Goal: Transaction & Acquisition: Purchase product/service

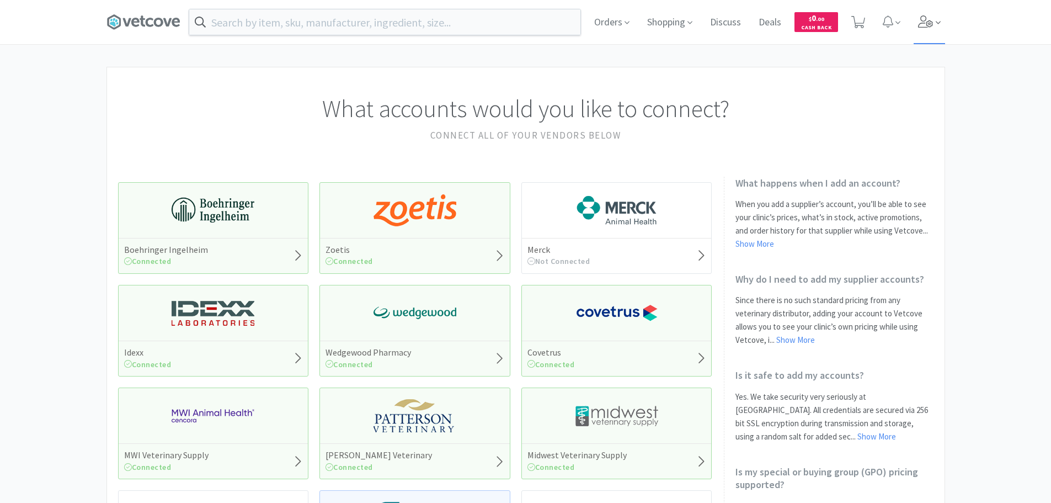
click at [931, 20] on icon at bounding box center [925, 21] width 15 height 12
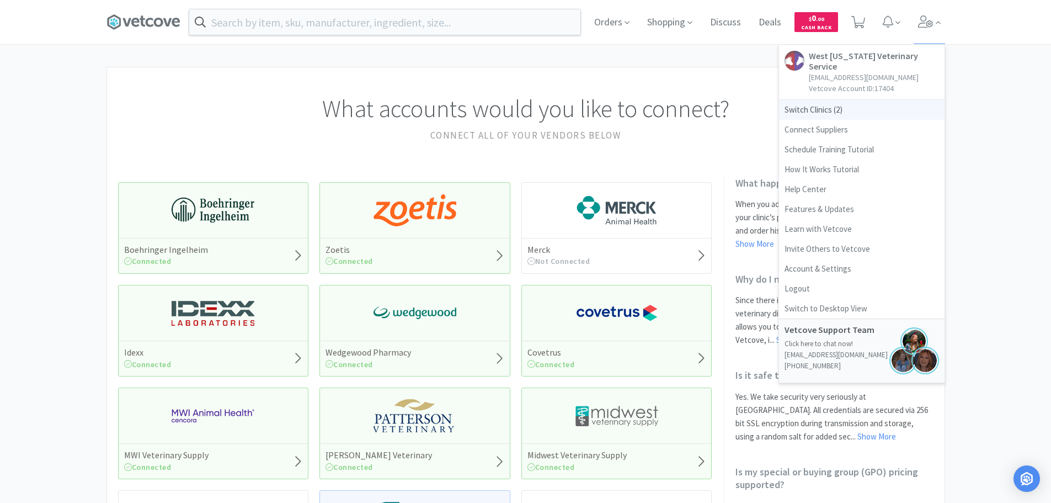
click at [799, 100] on span "Switch Clinics ( 2 )" at bounding box center [862, 110] width 166 height 20
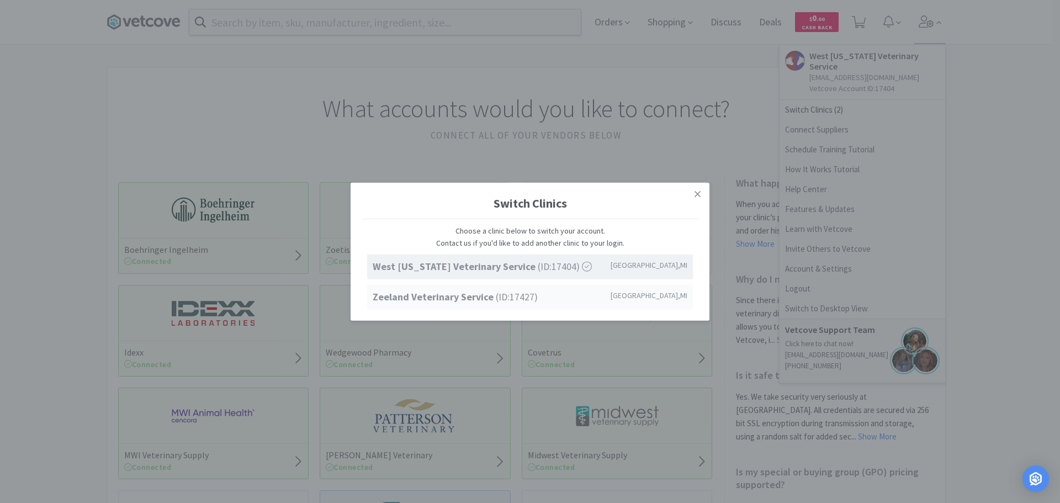
click at [428, 299] on strong "Zeeland Veterinary Service" at bounding box center [434, 296] width 123 height 13
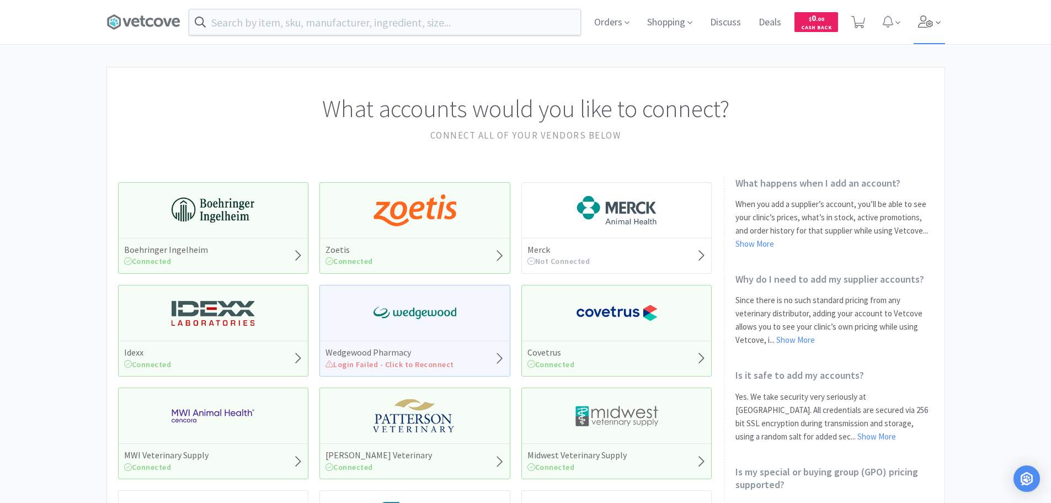
click at [927, 16] on icon at bounding box center [925, 21] width 15 height 12
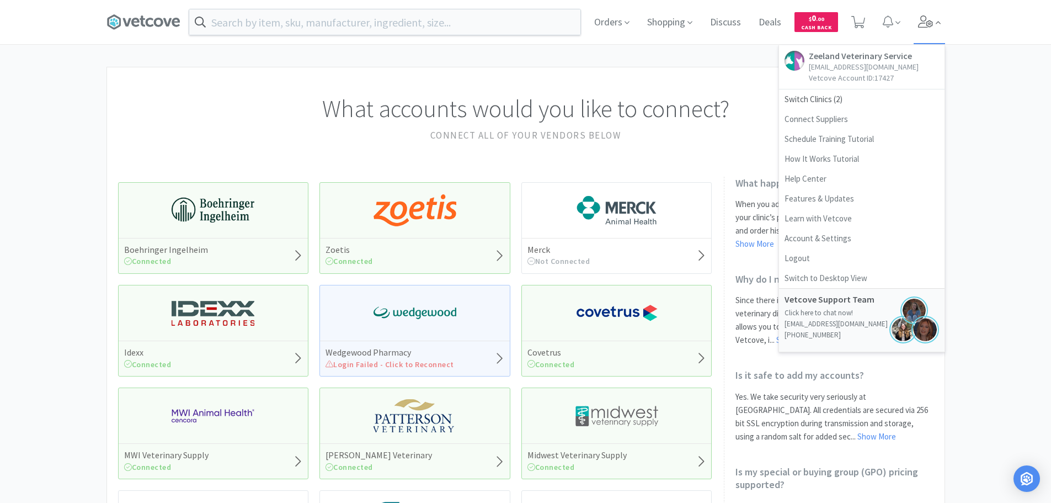
click at [927, 16] on icon at bounding box center [925, 21] width 15 height 12
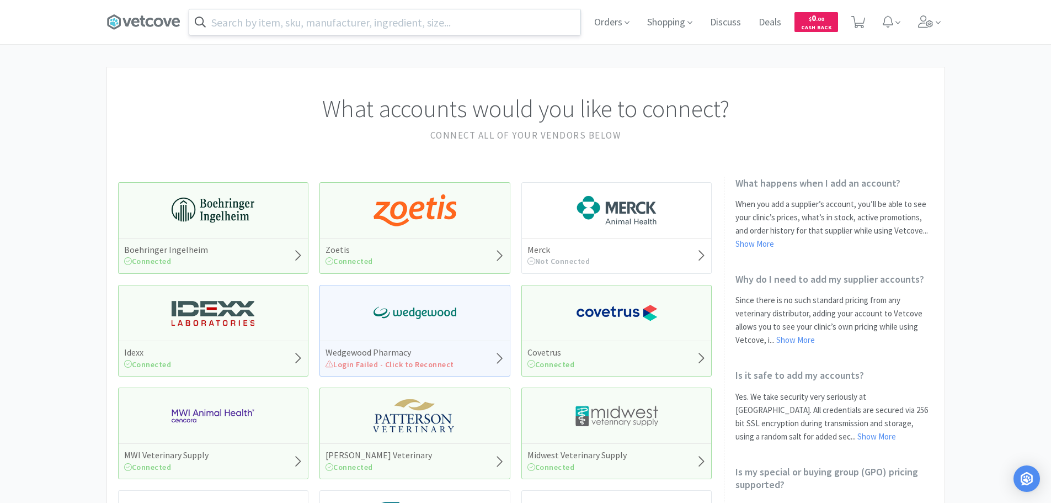
click at [353, 25] on input "text" at bounding box center [384, 21] width 391 height 25
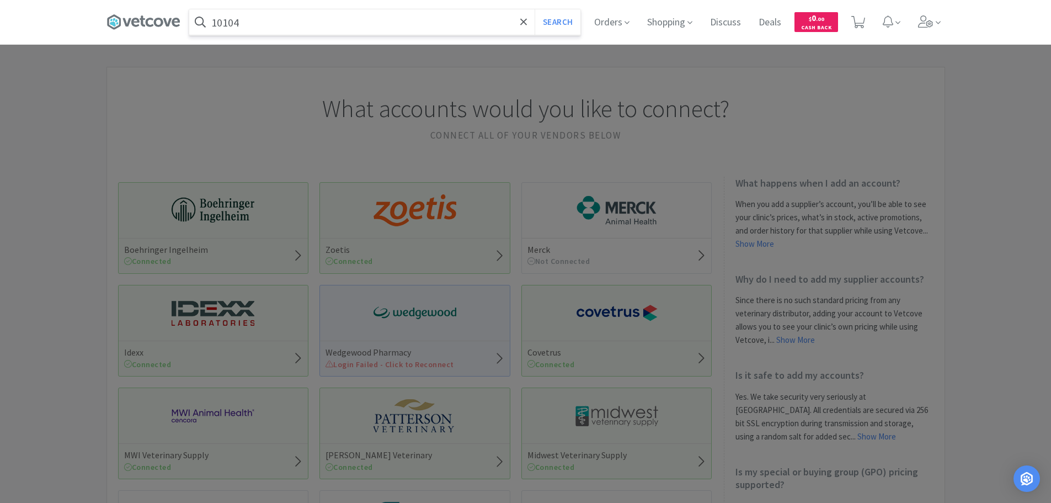
type input "10104"
click at [535, 9] on button "Search" at bounding box center [558, 21] width 46 height 25
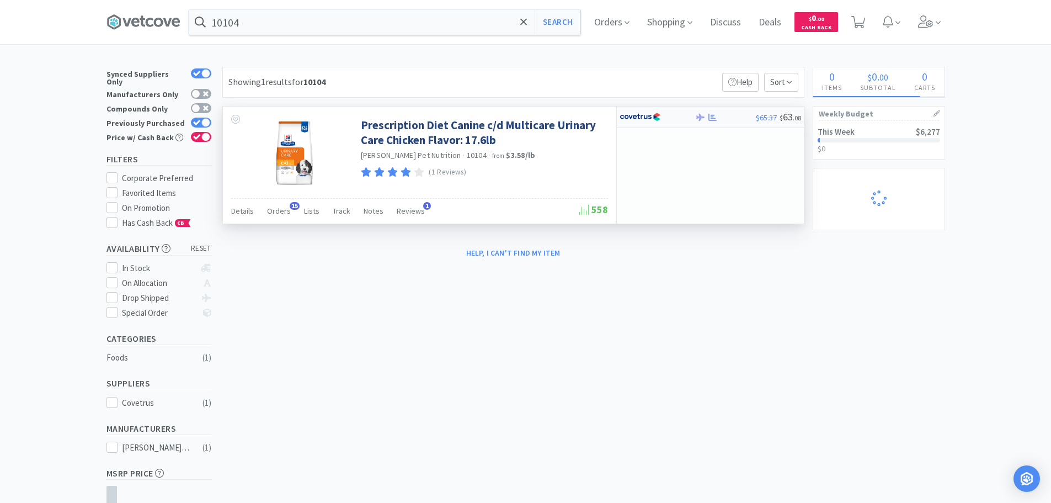
click at [663, 117] on div at bounding box center [650, 117] width 61 height 19
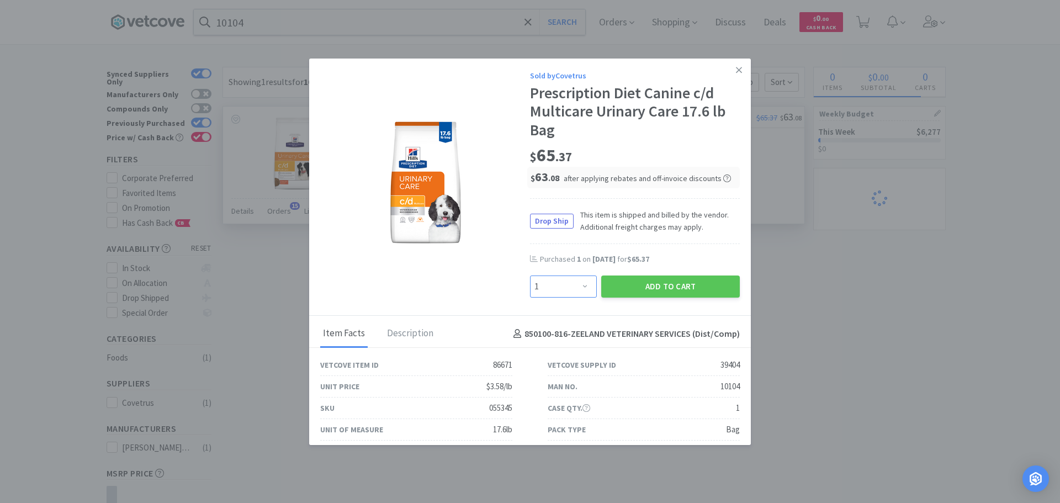
click at [549, 287] on select "Enter Quantity 1 2 3 4 5 6 7 8 9 10 11 12 13 14 15 16 17 18 19 20 Enter Quantity" at bounding box center [563, 286] width 67 height 22
select select "2"
click at [530, 275] on select "Enter Quantity 1 2 3 4 5 6 7 8 9 10 11 12 13 14 15 16 17 18 19 20 Enter Quantity" at bounding box center [563, 286] width 67 height 22
click at [641, 300] on div "Sold by Covetrus Prescription Diet Canine c/d Multicare Urinary Care 17.6 lb Ba…" at bounding box center [530, 188] width 442 height 258
click at [654, 284] on button "Add to Cart" at bounding box center [670, 286] width 139 height 22
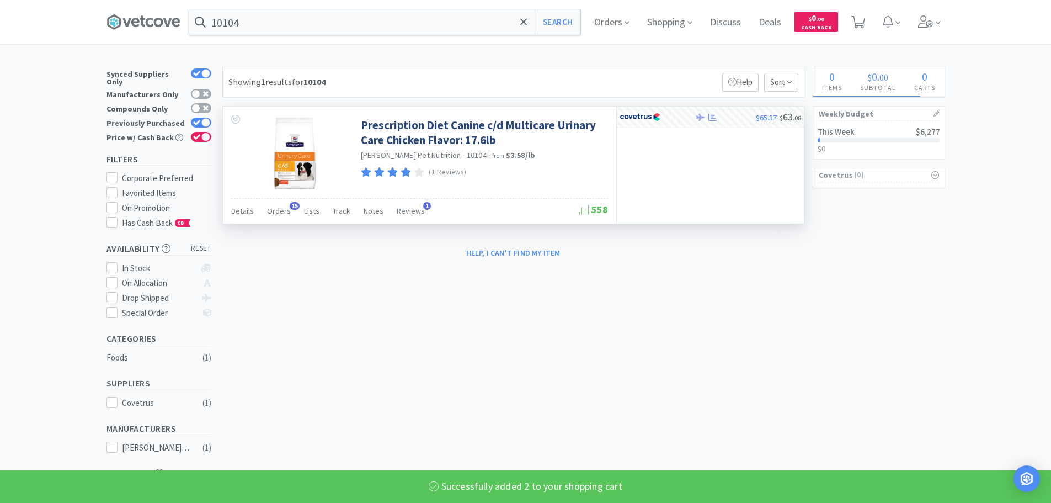
select select "1"
select select "2"
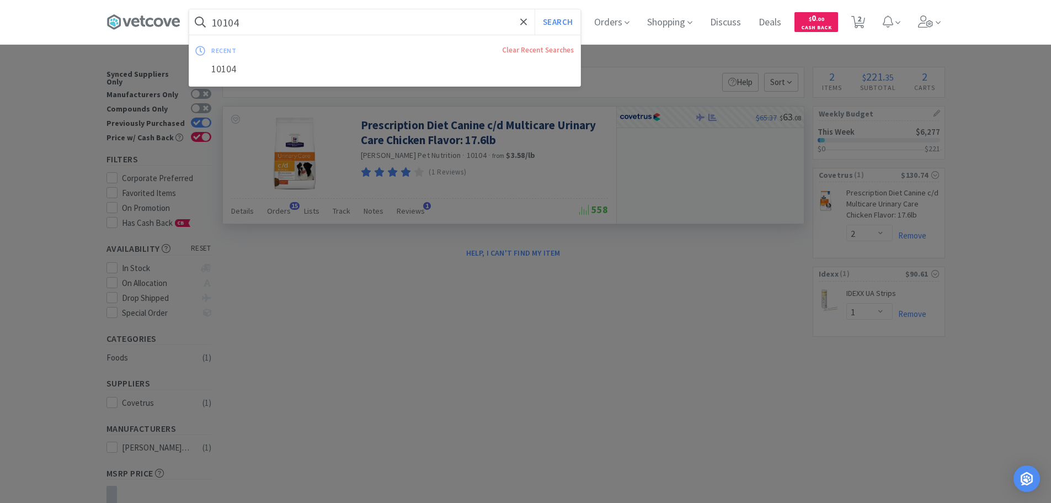
click at [293, 25] on input "10104" at bounding box center [384, 21] width 391 height 25
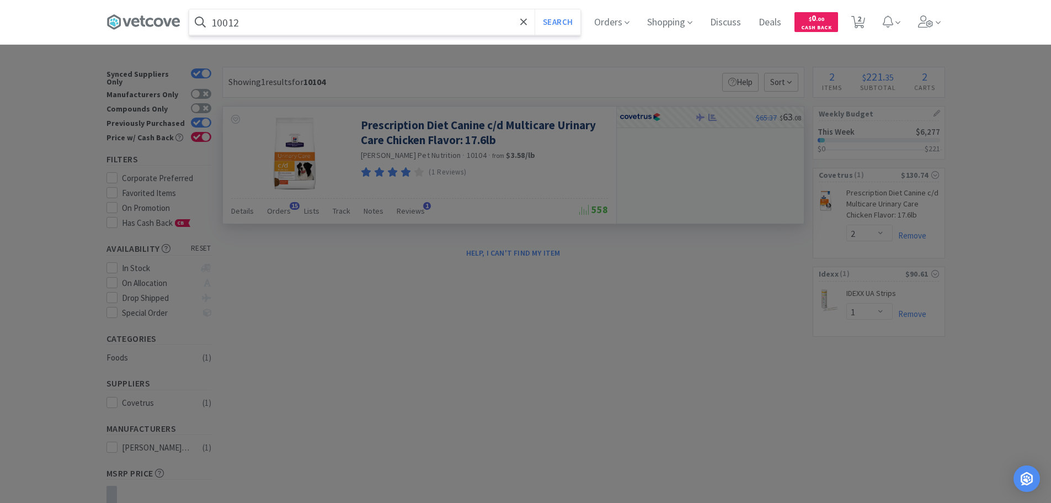
type input "10012"
click at [535, 9] on button "Search" at bounding box center [558, 21] width 46 height 25
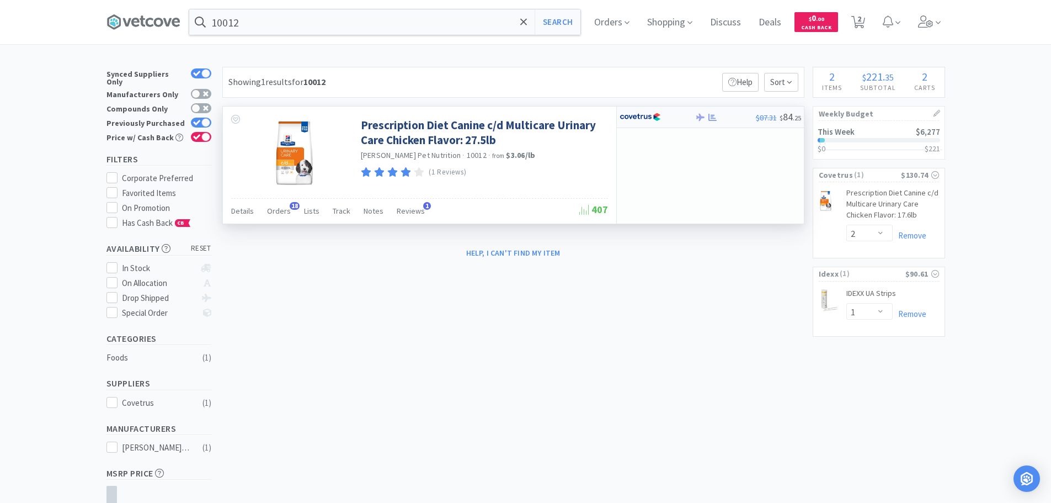
click at [648, 119] on img at bounding box center [640, 117] width 41 height 17
select select "1"
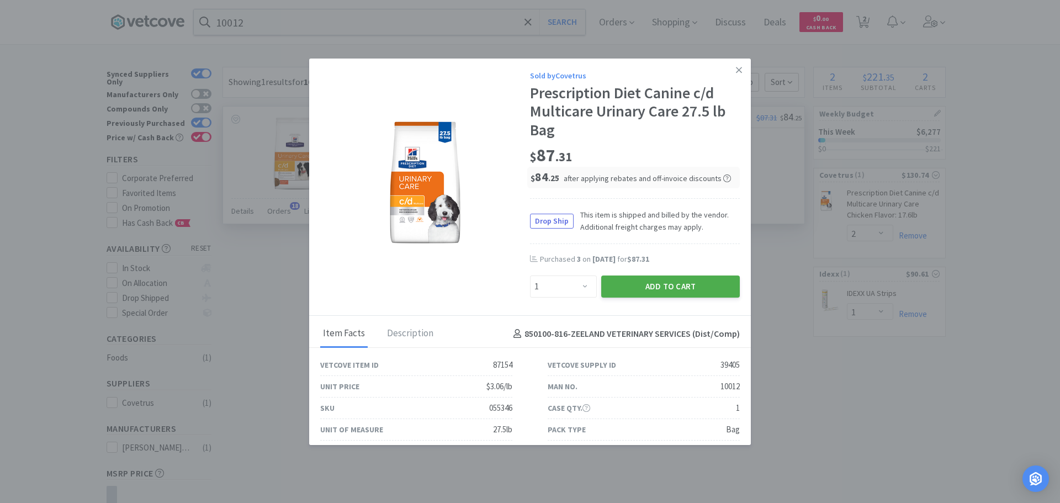
click at [677, 290] on button "Add to Cart" at bounding box center [670, 286] width 139 height 22
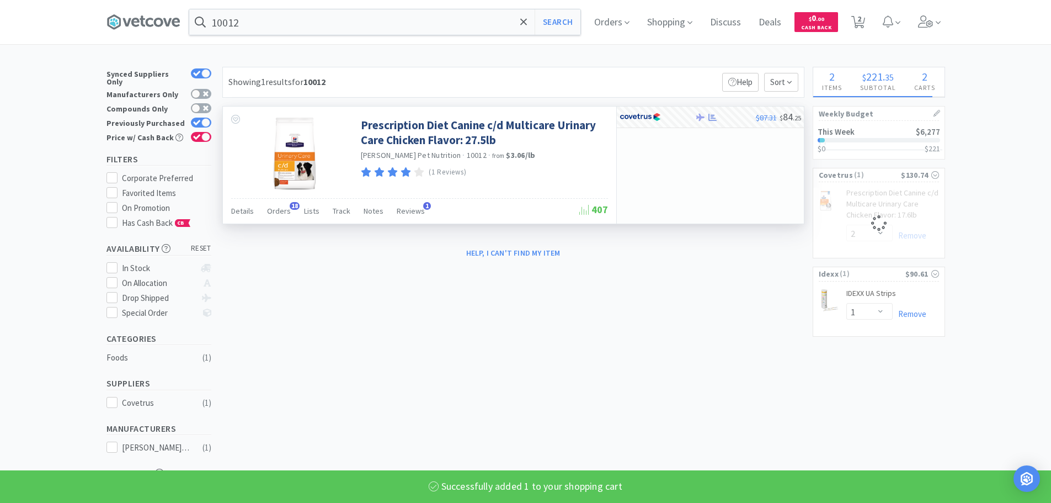
select select "1"
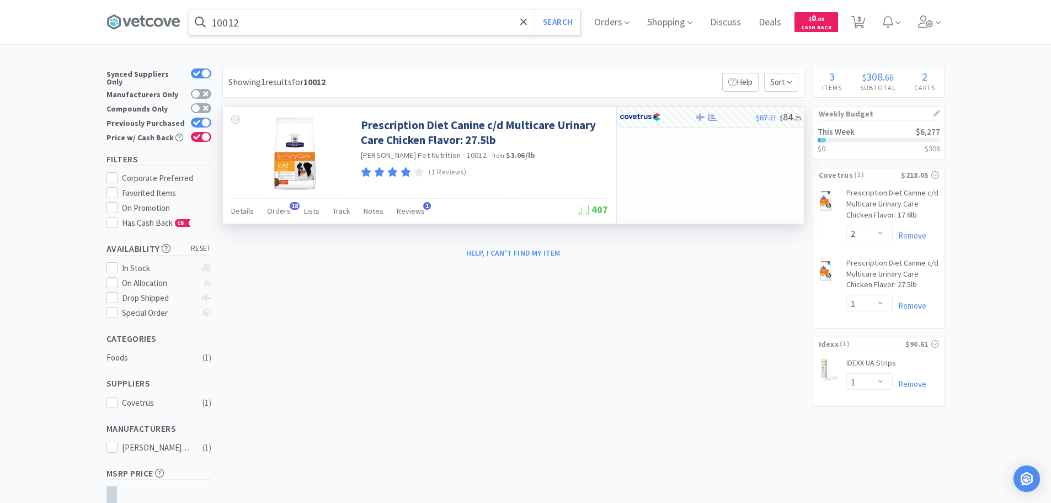
click at [425, 28] on input "10012" at bounding box center [384, 21] width 391 height 25
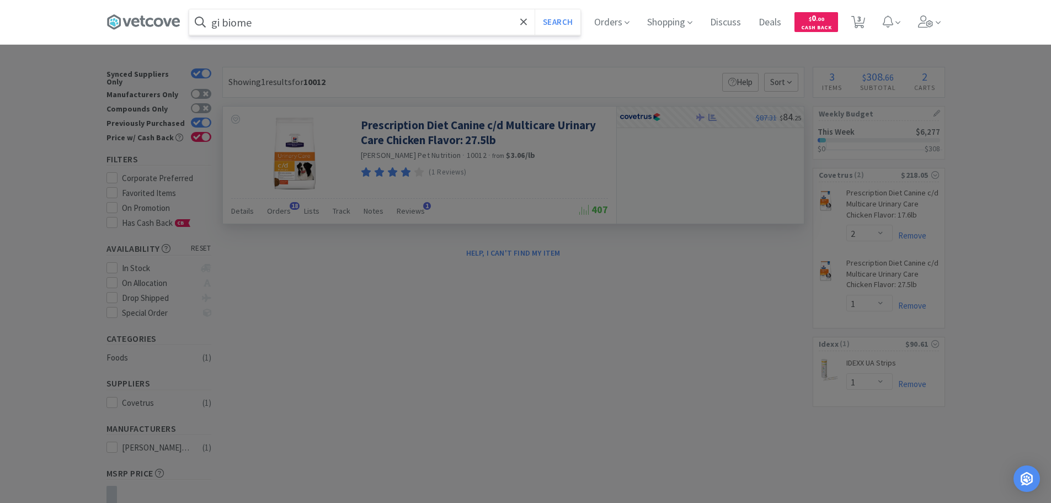
type input "gi biome"
click at [535, 9] on button "Search" at bounding box center [558, 21] width 46 height 25
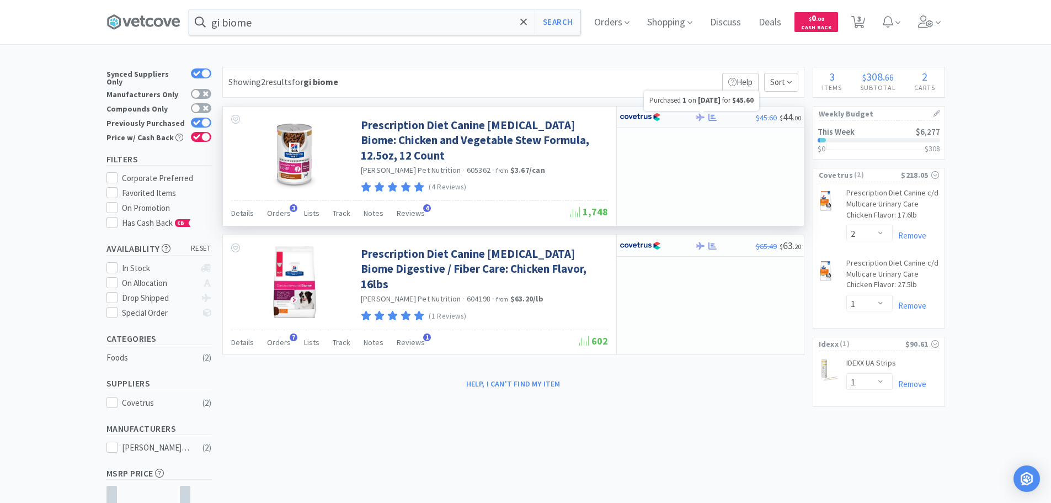
click at [717, 118] on icon at bounding box center [713, 117] width 8 height 8
select select "1"
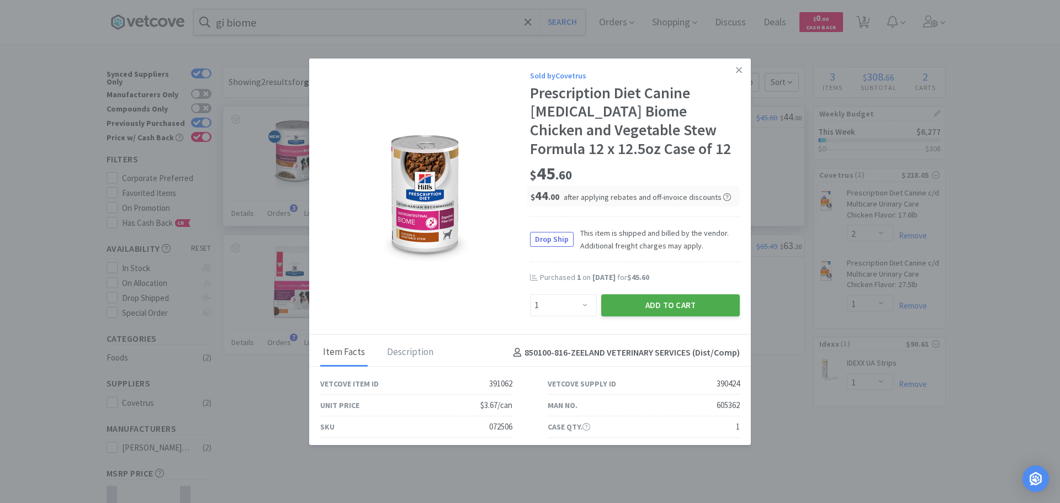
click at [612, 306] on button "Add to Cart" at bounding box center [670, 305] width 139 height 22
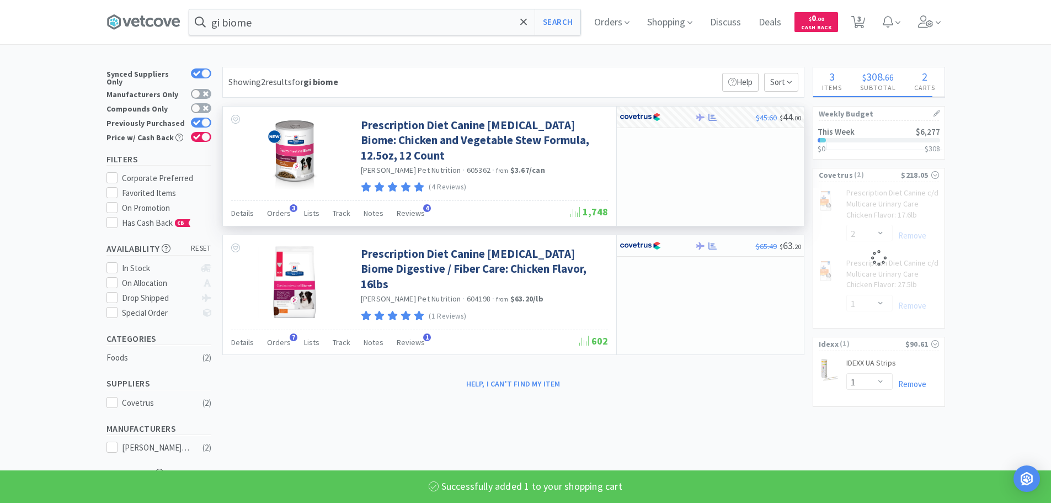
select select "1"
select select "2"
select select "1"
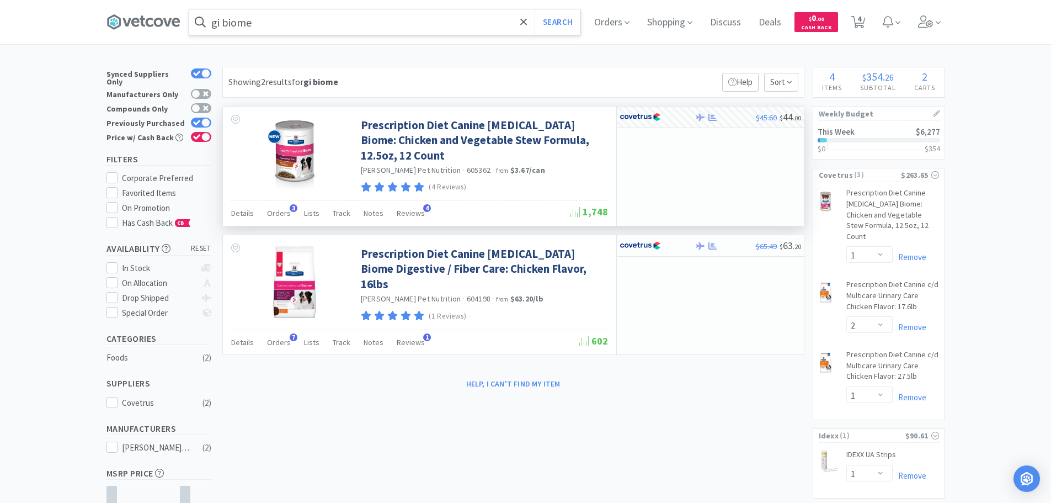
click at [289, 28] on input "gi biome" at bounding box center [384, 21] width 391 height 25
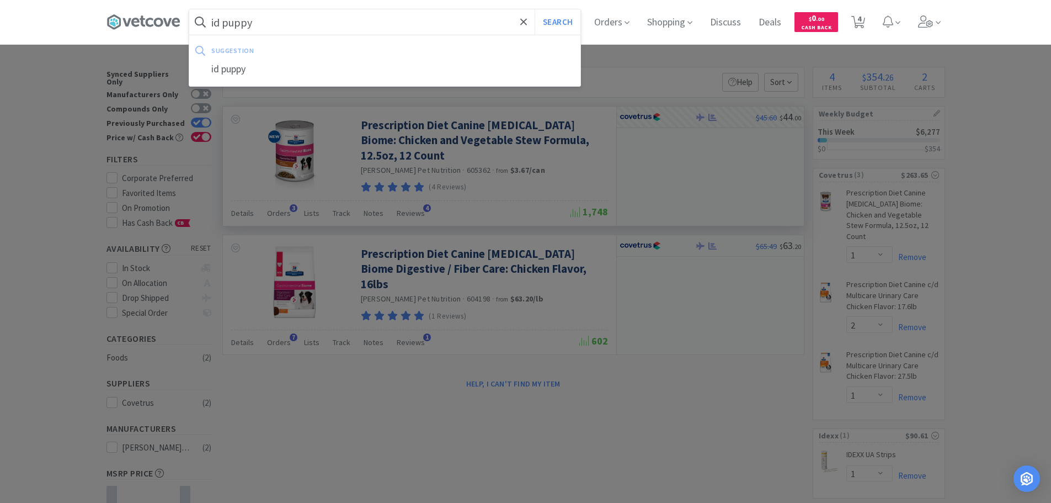
type input "id puppy"
click at [535, 9] on button "Search" at bounding box center [558, 21] width 46 height 25
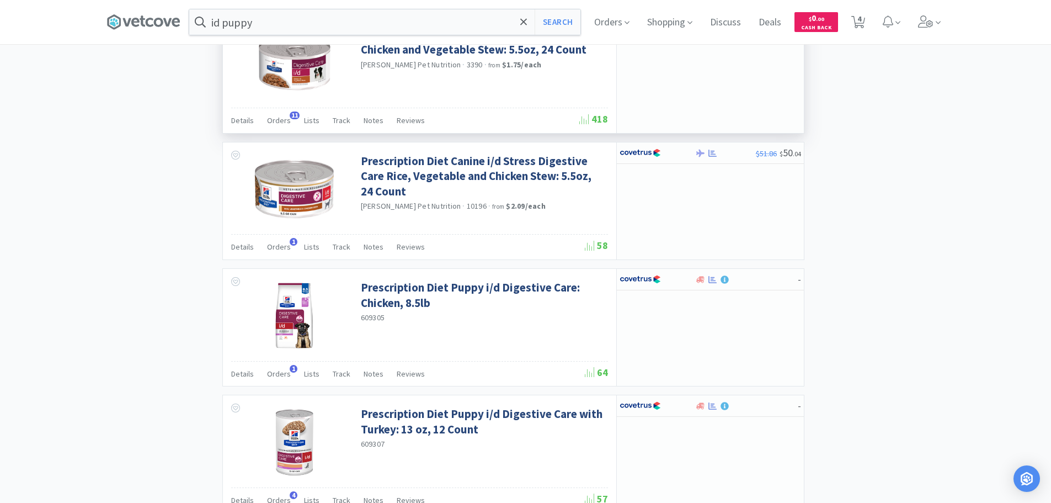
scroll to position [1380, 0]
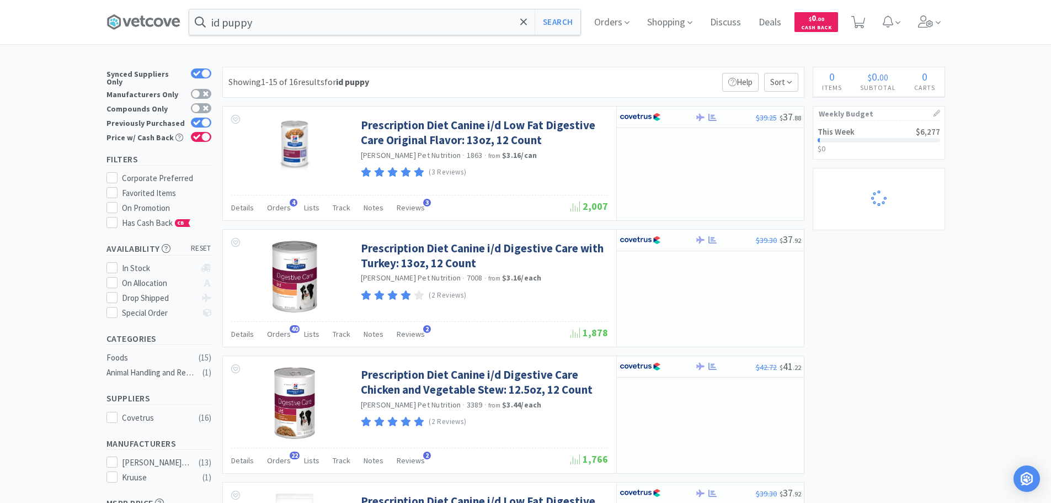
select select "1"
select select "2"
select select "1"
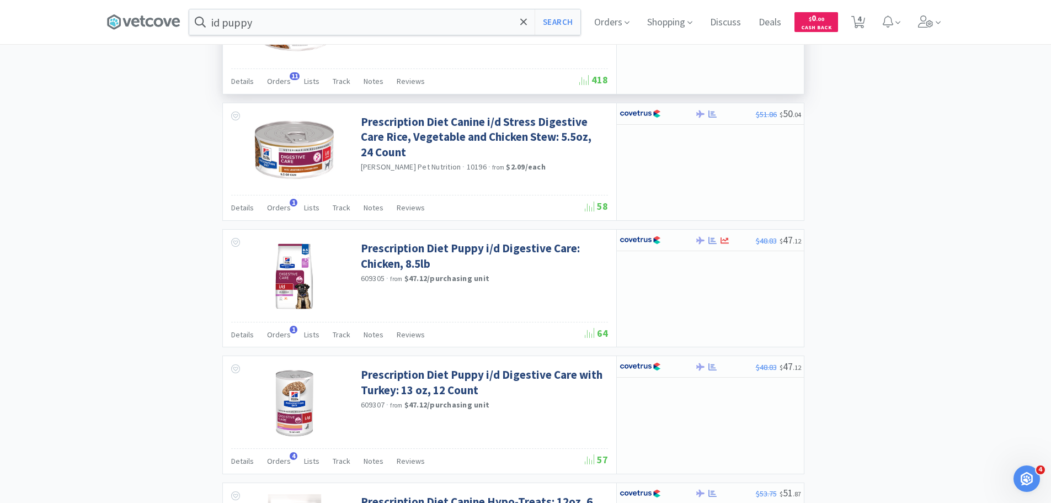
scroll to position [1325, 0]
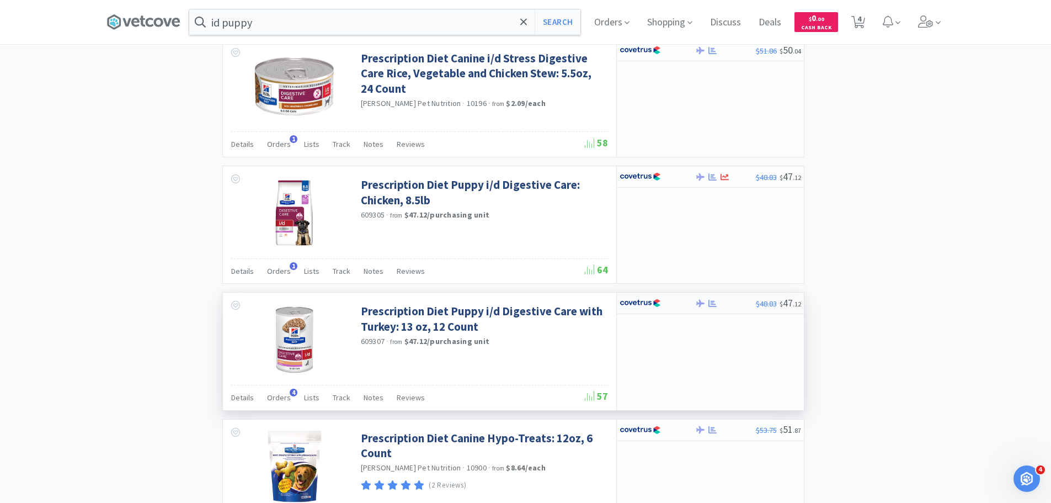
click at [652, 302] on img at bounding box center [640, 303] width 41 height 17
select select "1"
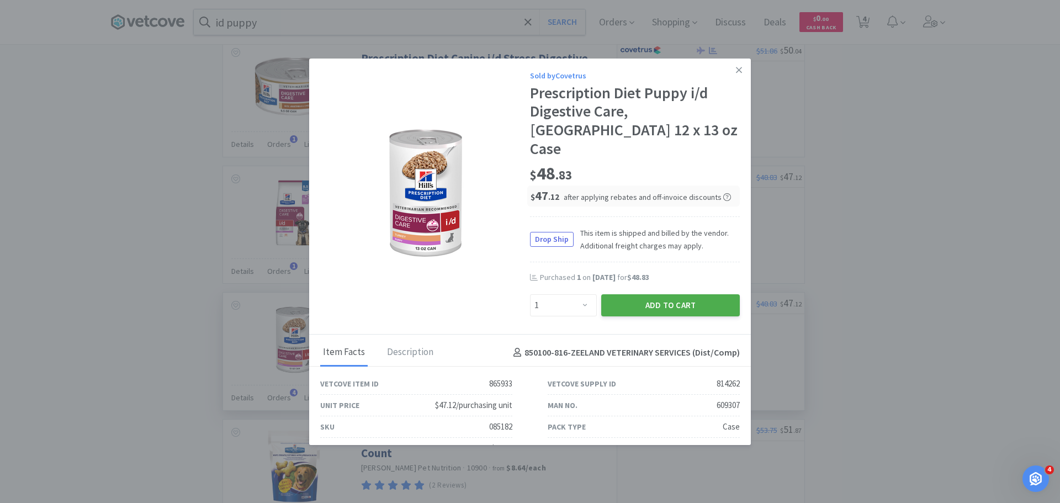
click at [683, 294] on button "Add to Cart" at bounding box center [670, 305] width 139 height 22
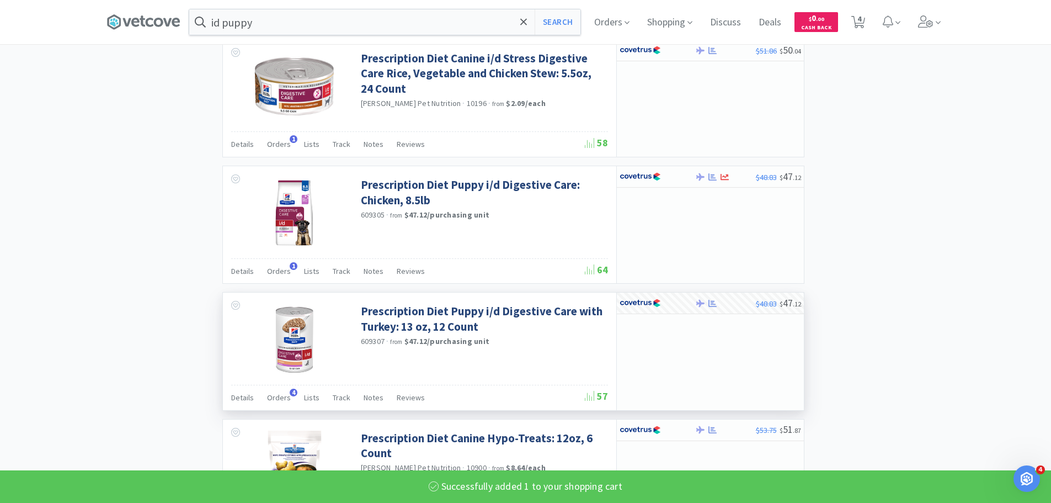
select select "1"
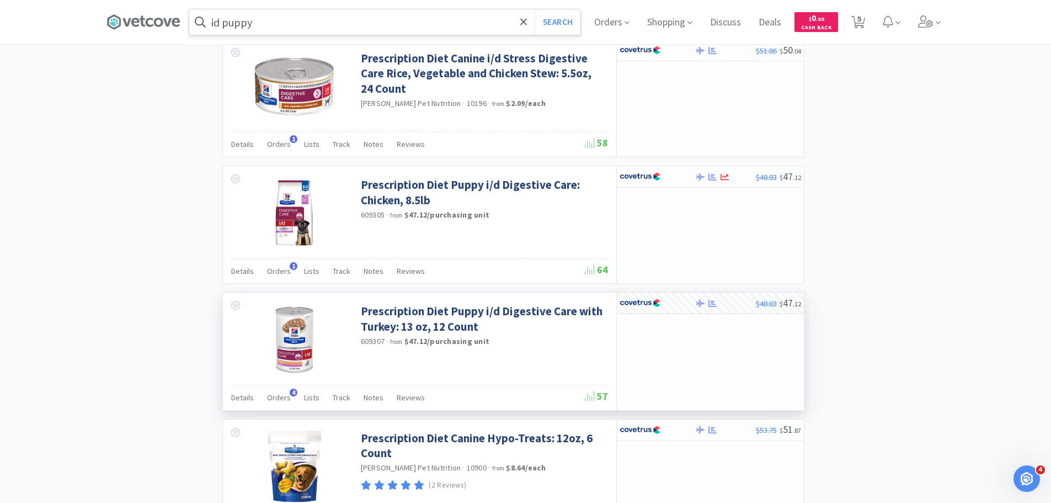
click at [247, 25] on input "id puppy" at bounding box center [384, 21] width 391 height 25
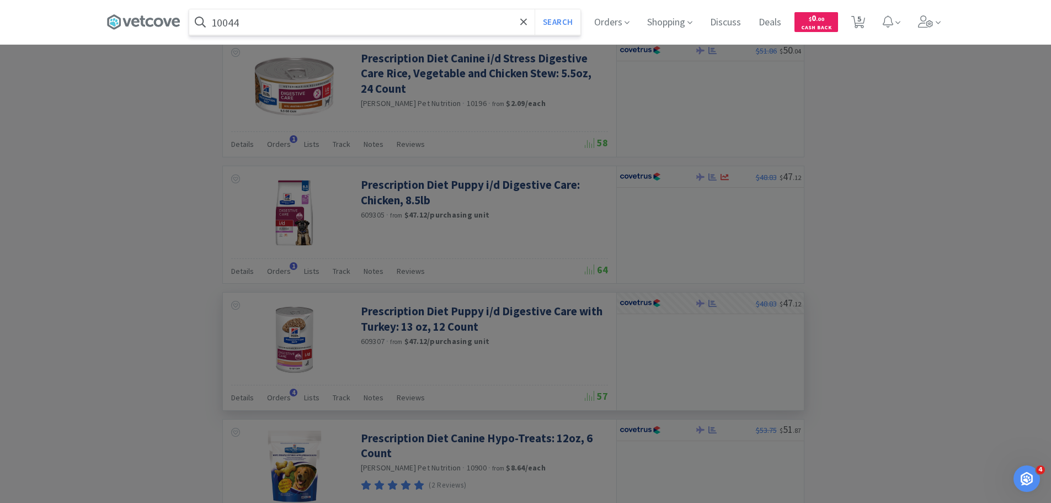
type input "10044"
click at [535, 9] on button "Search" at bounding box center [558, 21] width 46 height 25
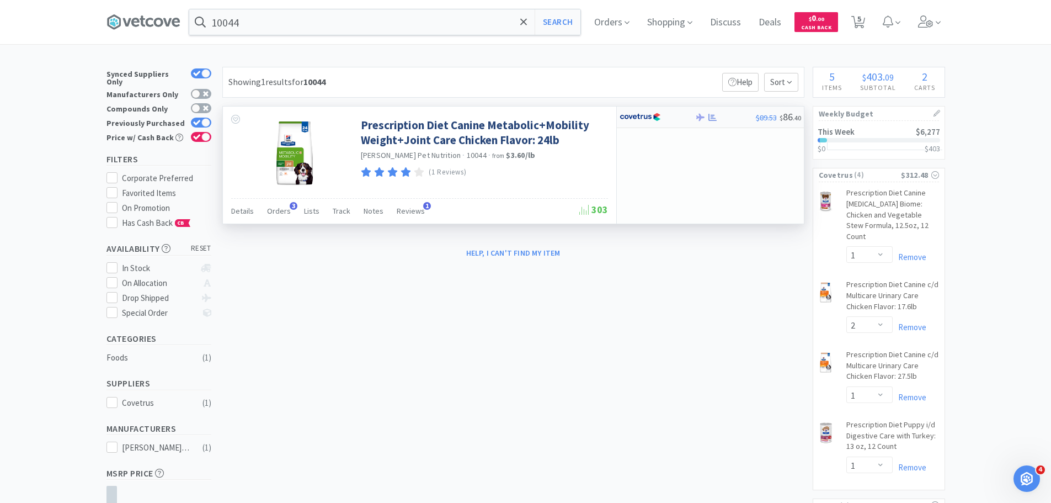
click at [665, 121] on div at bounding box center [650, 117] width 61 height 19
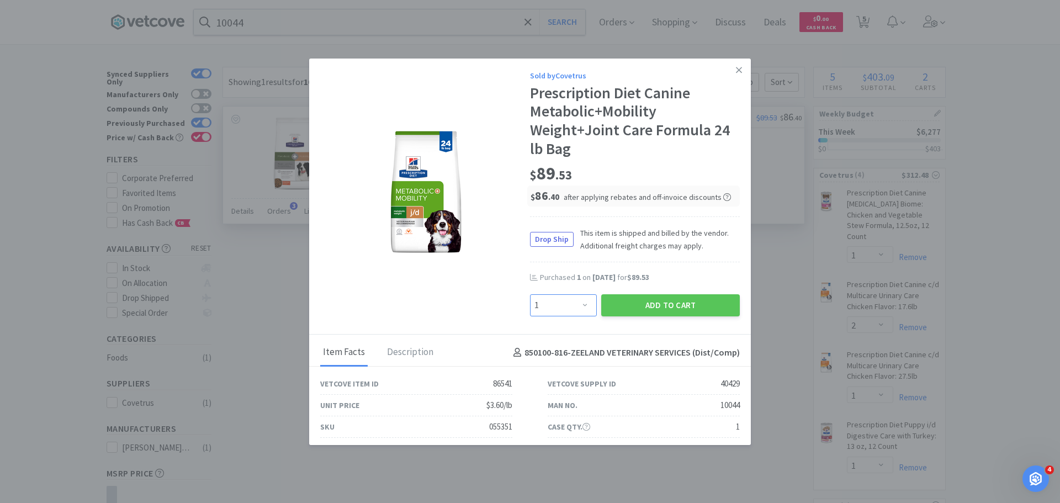
click at [573, 296] on select "Enter Quantity 1 2 3 4 5 6 7 8 9 10 11 12 13 14 15 16 17 18 19 20 Enter Quantity" at bounding box center [563, 305] width 67 height 22
select select "2"
click at [530, 294] on select "Enter Quantity 1 2 3 4 5 6 7 8 9 10 11 12 13 14 15 16 17 18 19 20 Enter Quantity" at bounding box center [563, 305] width 67 height 22
click at [663, 306] on button "Add to Cart" at bounding box center [670, 305] width 139 height 22
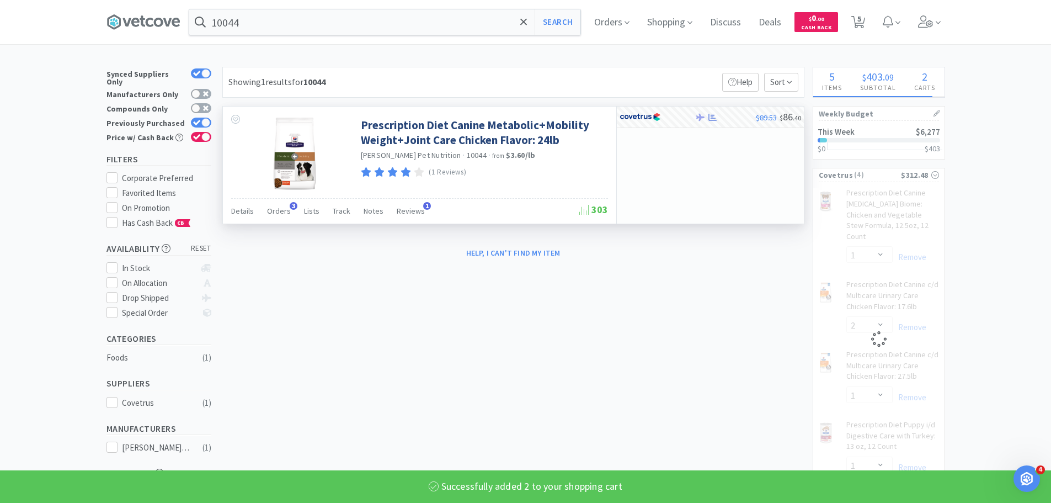
select select "2"
select select "1"
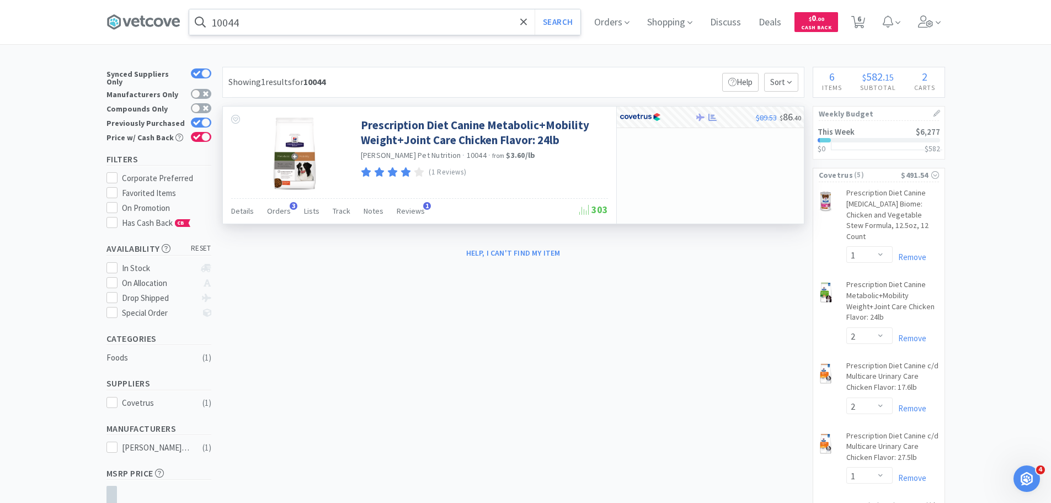
click at [362, 21] on input "10044" at bounding box center [384, 21] width 391 height 25
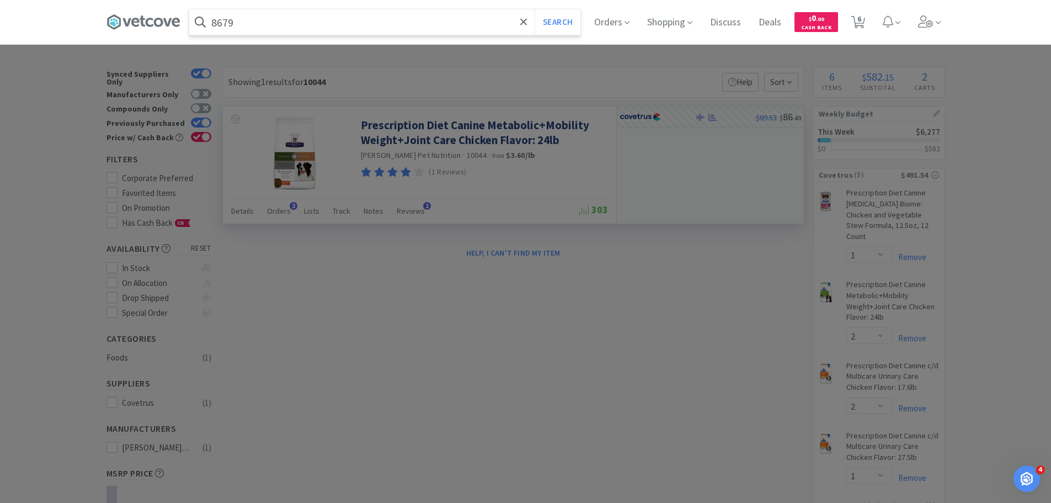
type input "8679"
click at [535, 9] on button "Search" at bounding box center [558, 21] width 46 height 25
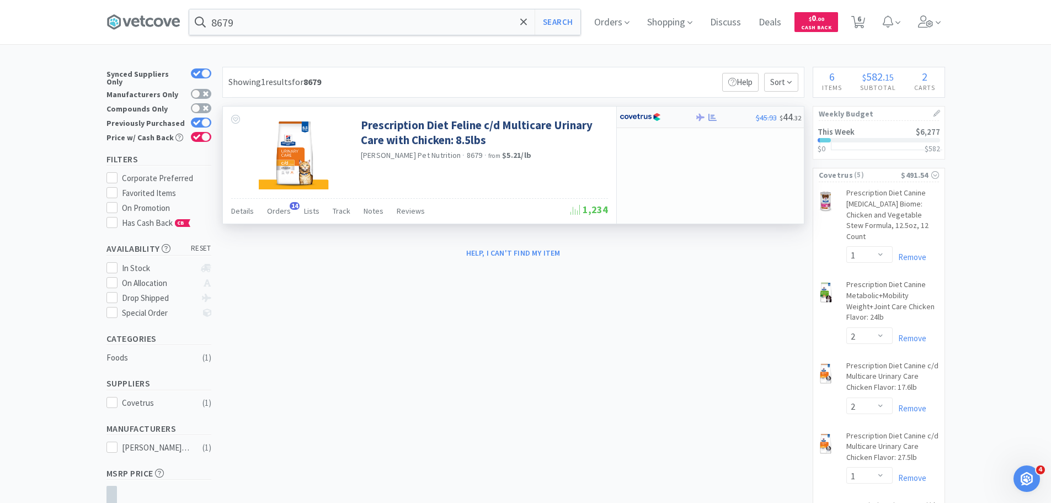
click at [657, 121] on img at bounding box center [640, 117] width 41 height 17
select select "1"
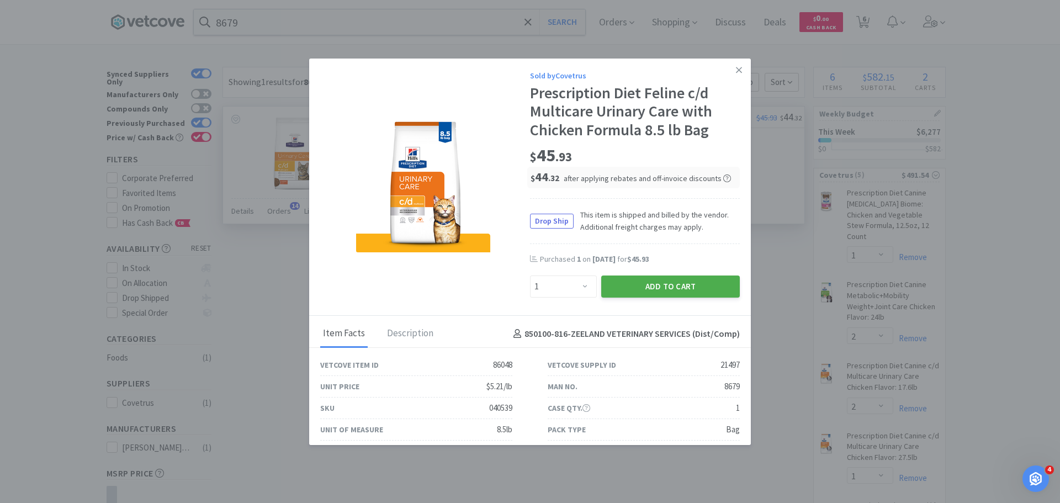
click at [703, 290] on button "Add to Cart" at bounding box center [670, 286] width 139 height 22
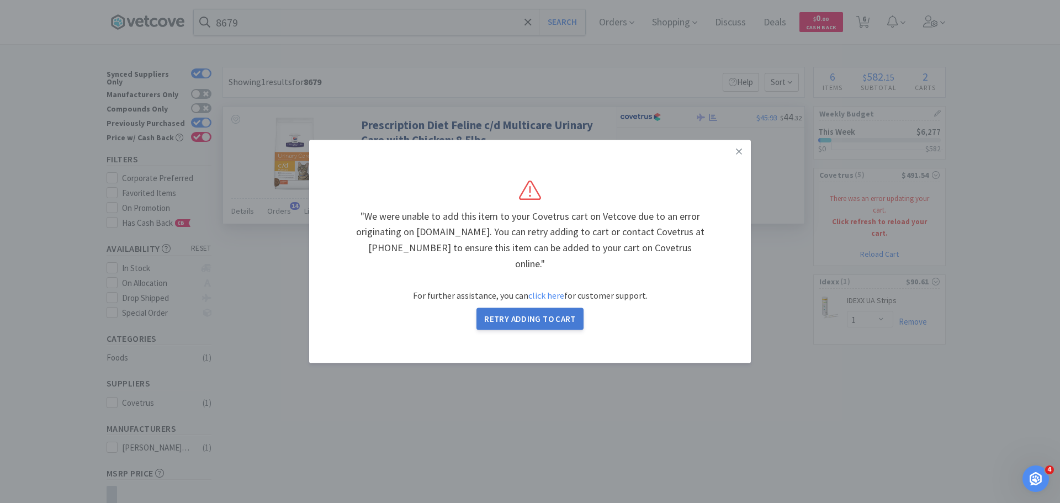
click at [530, 315] on button "Retry Adding to Cart" at bounding box center [529, 319] width 107 height 22
select select "1"
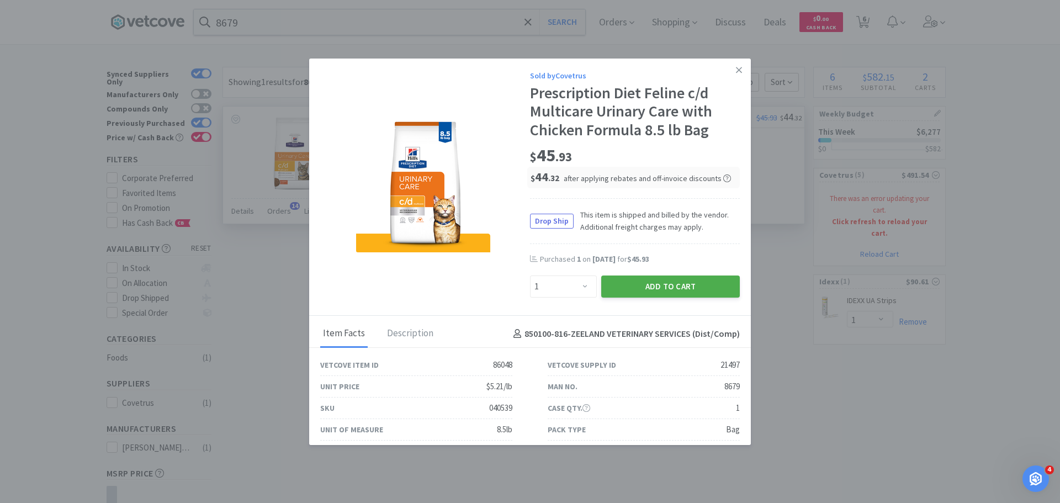
click at [638, 285] on button "Add to Cart" at bounding box center [670, 286] width 139 height 22
select select "1"
select select "2"
select select "1"
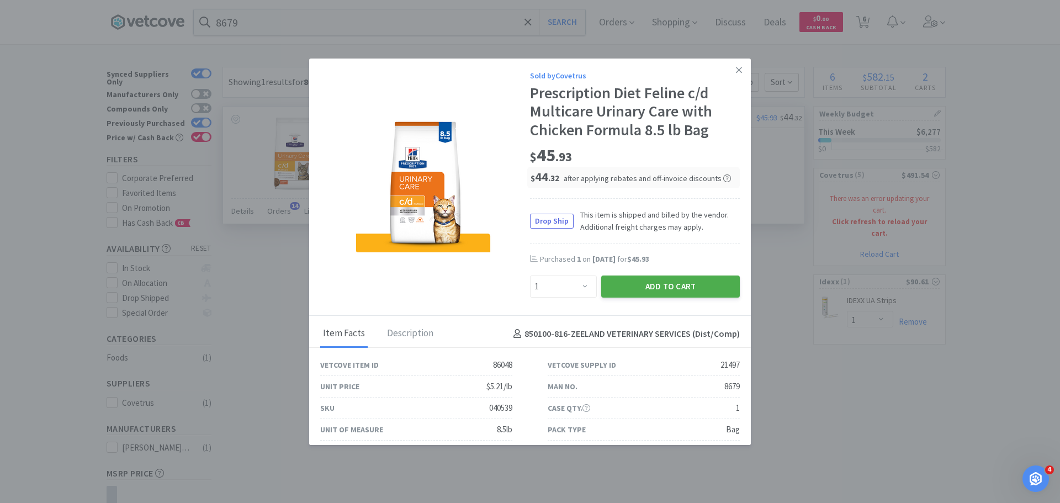
select select "1"
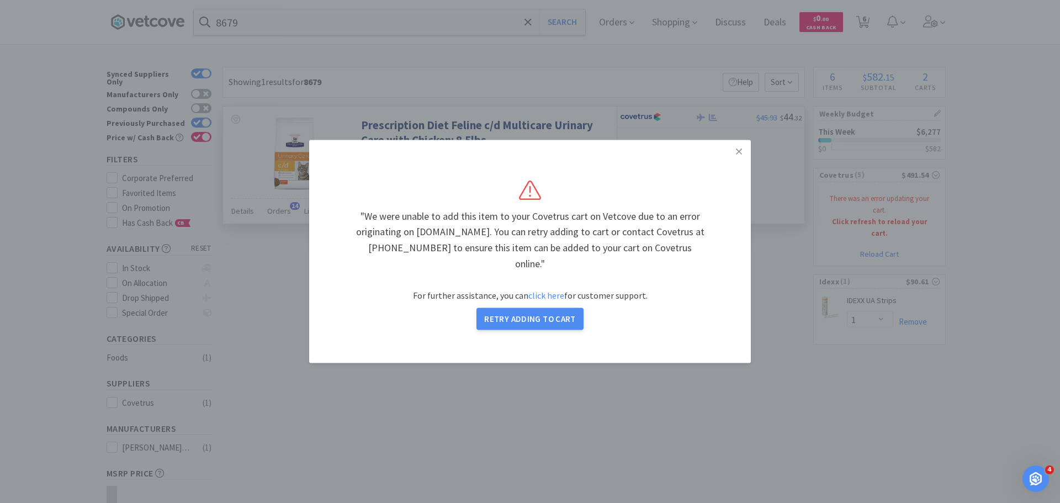
click at [738, 154] on icon at bounding box center [739, 151] width 6 height 6
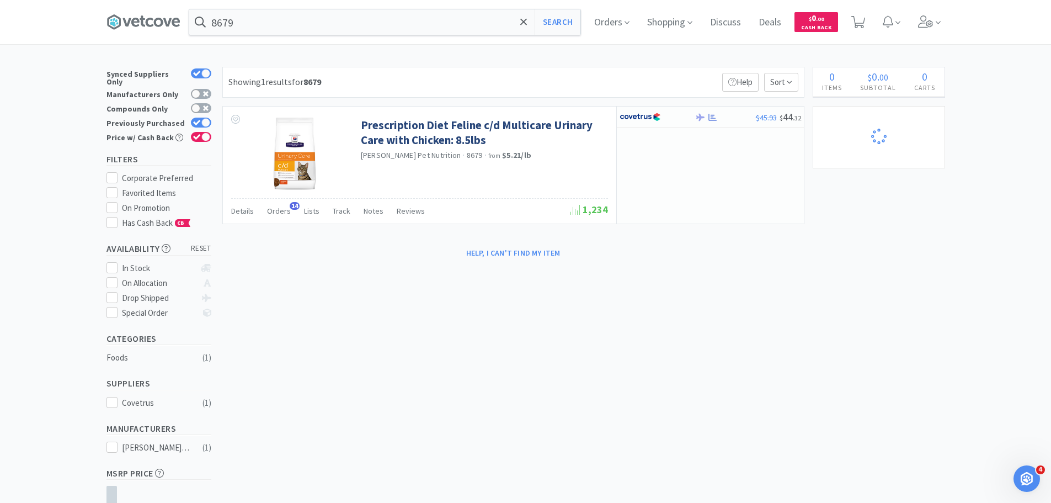
select select "1"
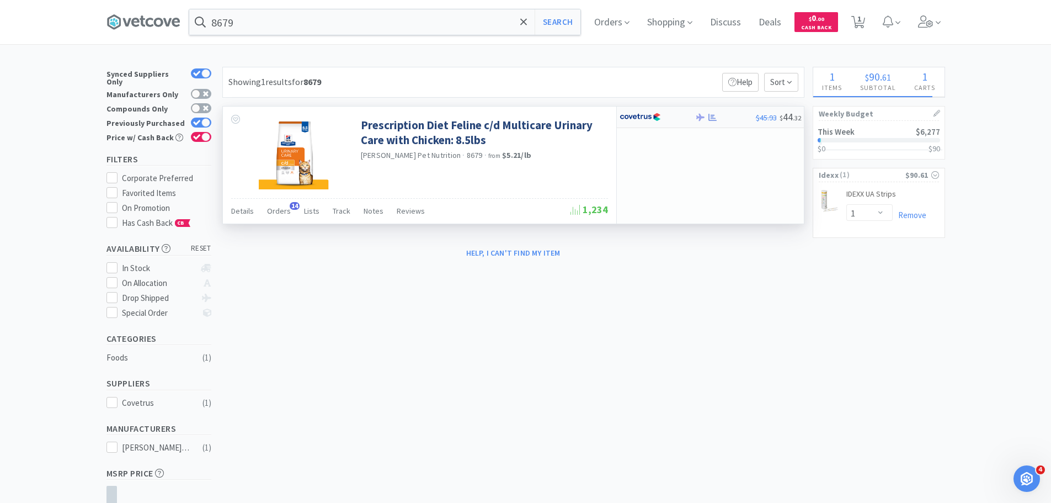
click at [644, 119] on img at bounding box center [640, 117] width 41 height 17
select select "1"
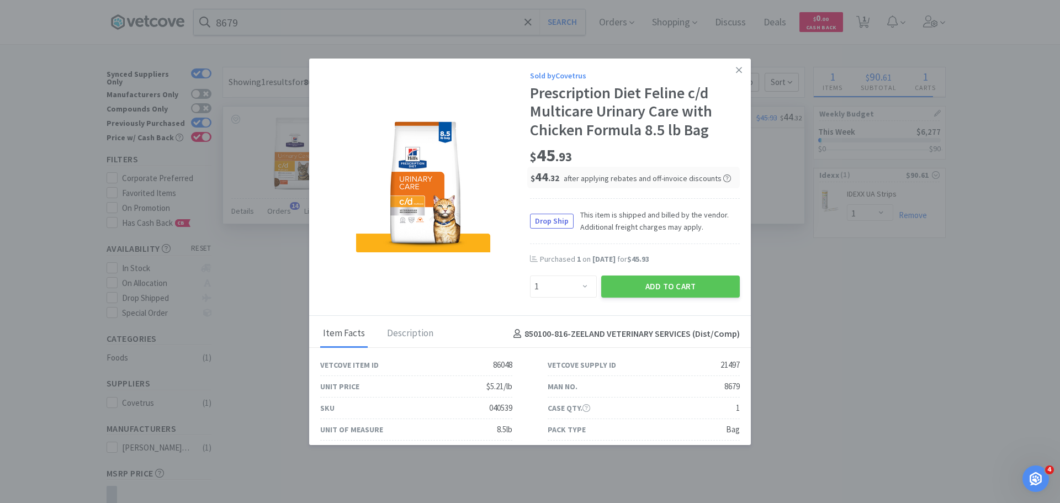
select select "1"
select select "2"
select select "1"
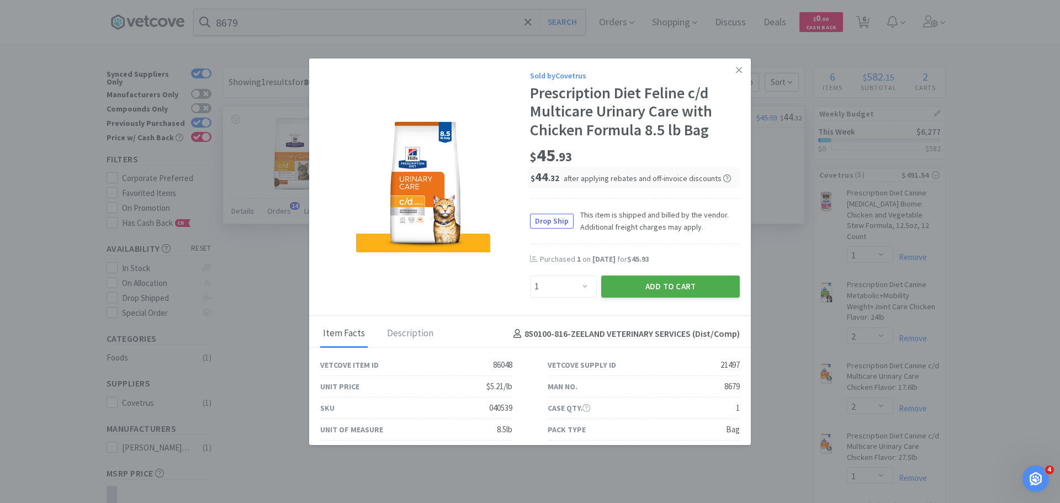
click at [670, 290] on button "Add to Cart" at bounding box center [670, 286] width 139 height 22
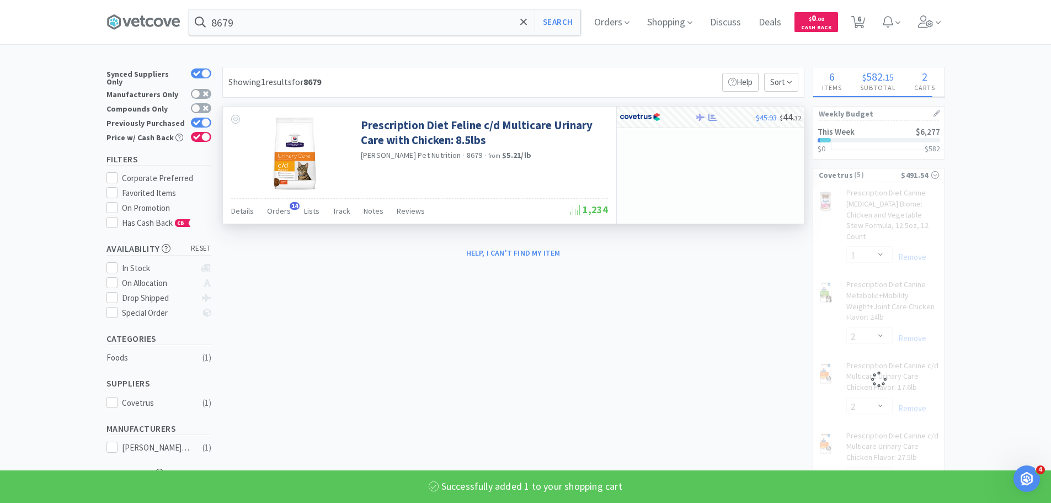
select select "1"
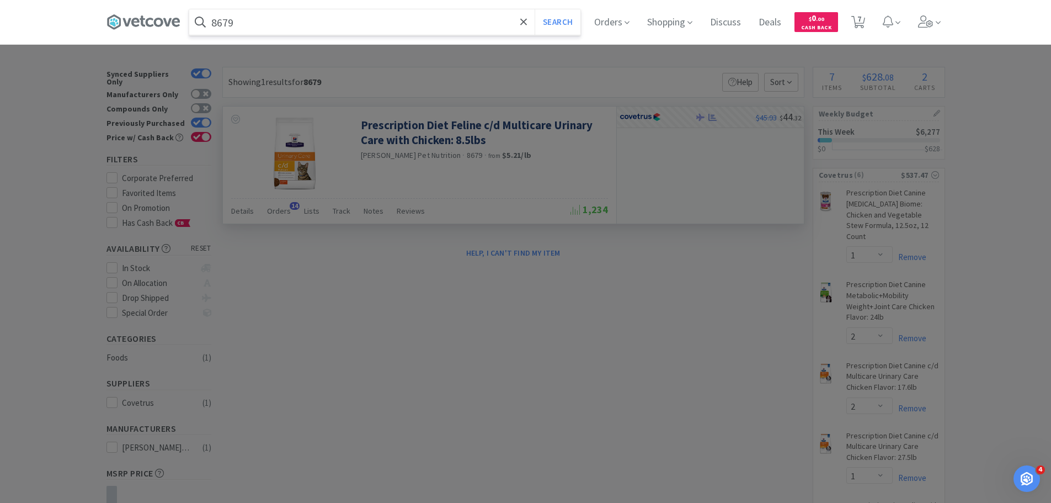
click at [354, 32] on input "8679" at bounding box center [384, 21] width 391 height 25
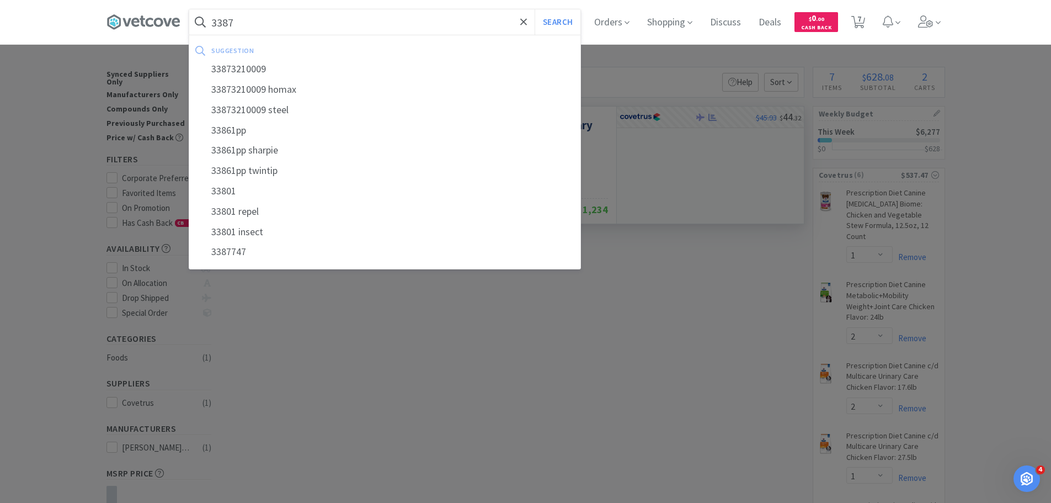
type input "3387"
click at [535, 9] on button "Search" at bounding box center [558, 21] width 46 height 25
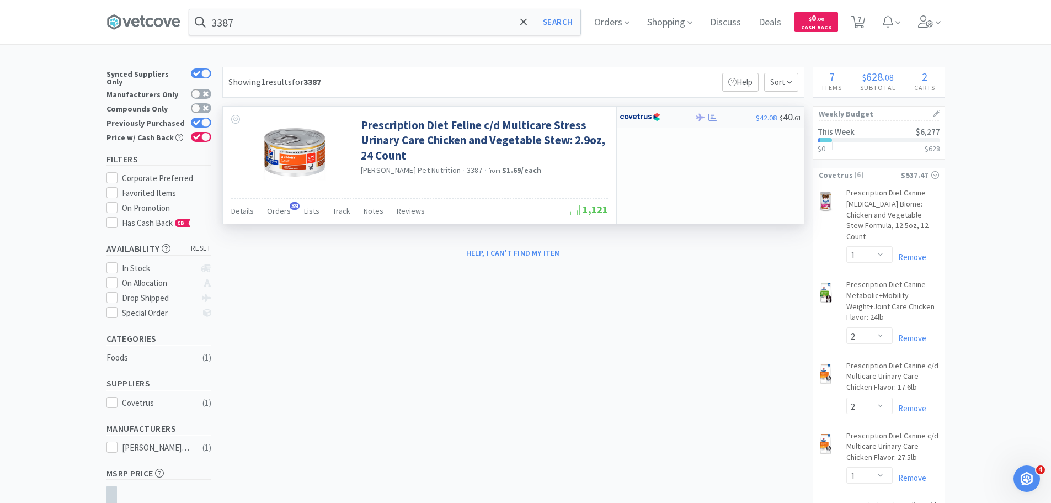
click at [658, 115] on img at bounding box center [640, 117] width 41 height 17
select select "1"
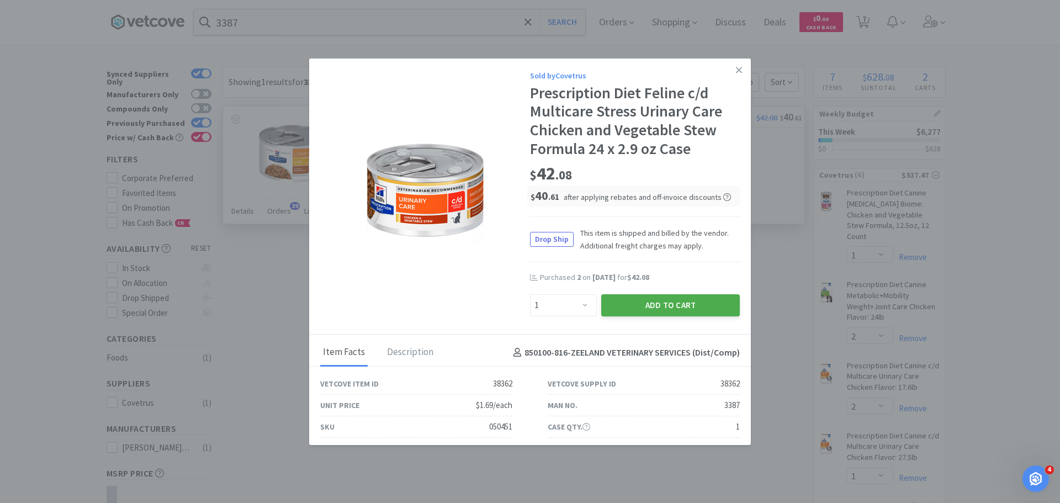
click at [617, 303] on button "Add to Cart" at bounding box center [670, 305] width 139 height 22
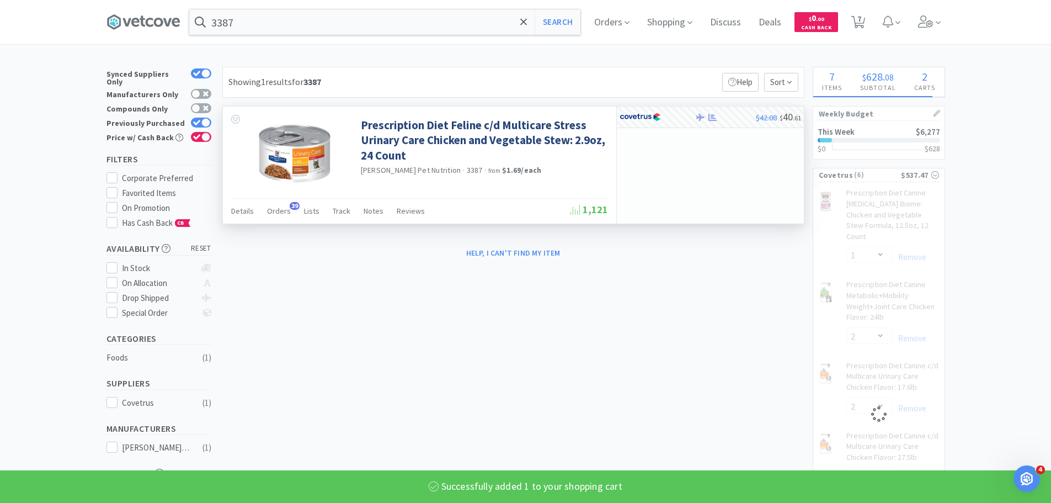
select select "1"
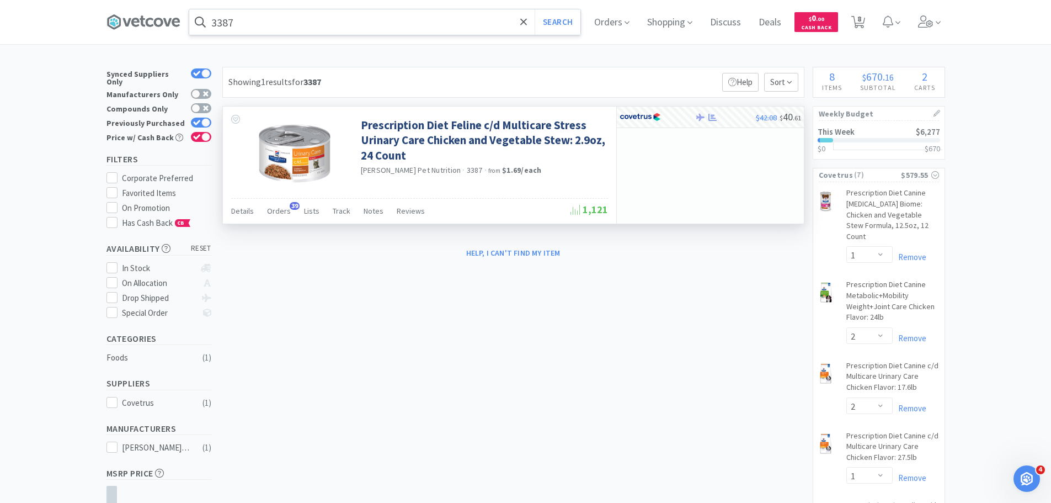
click at [324, 24] on input "3387" at bounding box center [384, 21] width 391 height 25
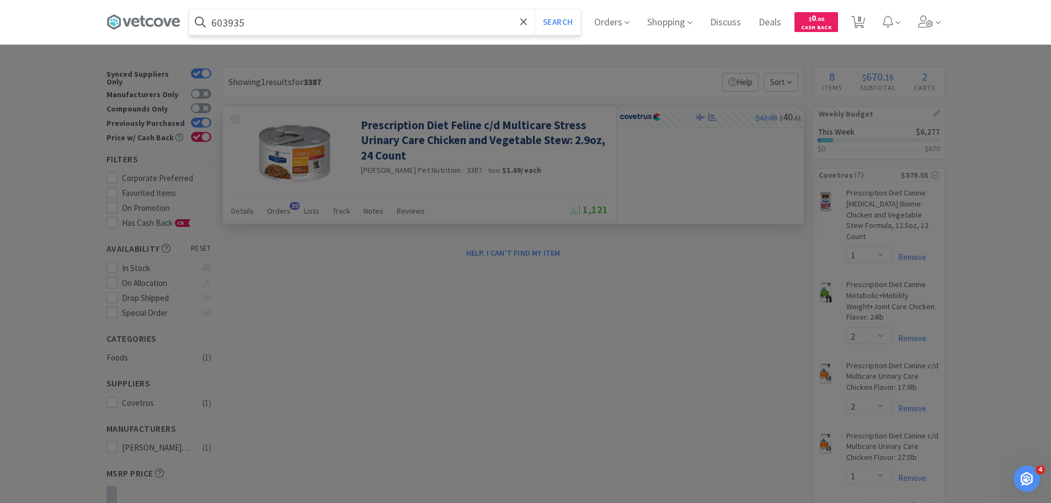
type input "603935"
click at [535, 9] on button "Search" at bounding box center [558, 21] width 46 height 25
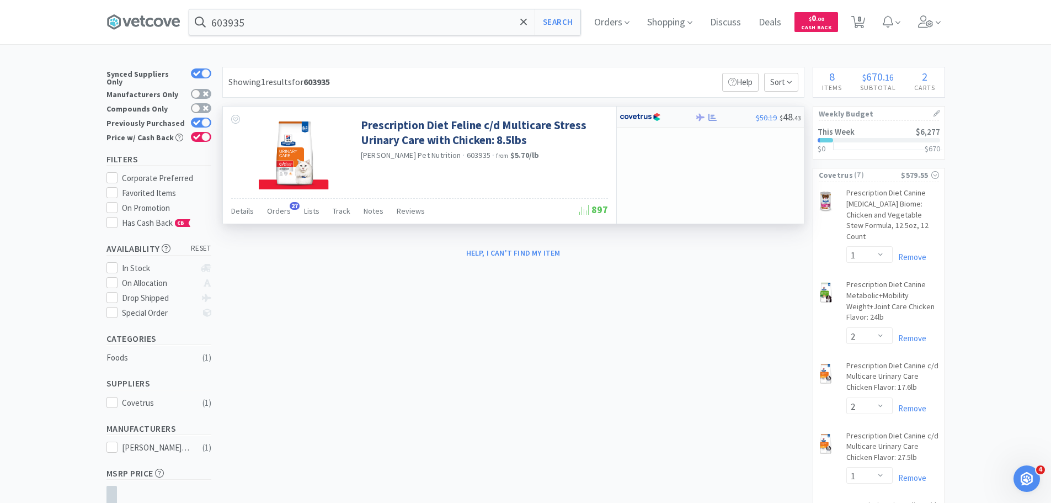
click at [642, 123] on img at bounding box center [640, 117] width 41 height 17
select select "1"
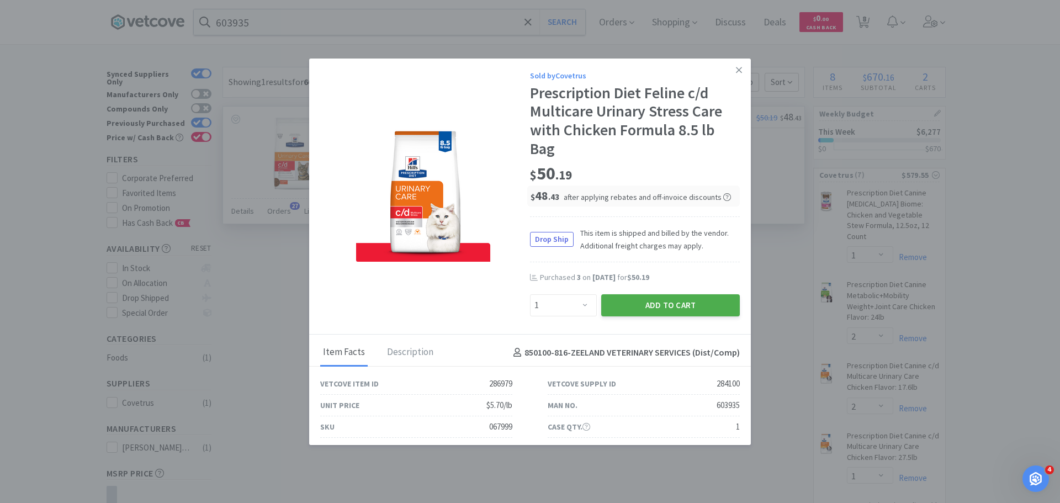
click at [670, 305] on button "Add to Cart" at bounding box center [670, 305] width 139 height 22
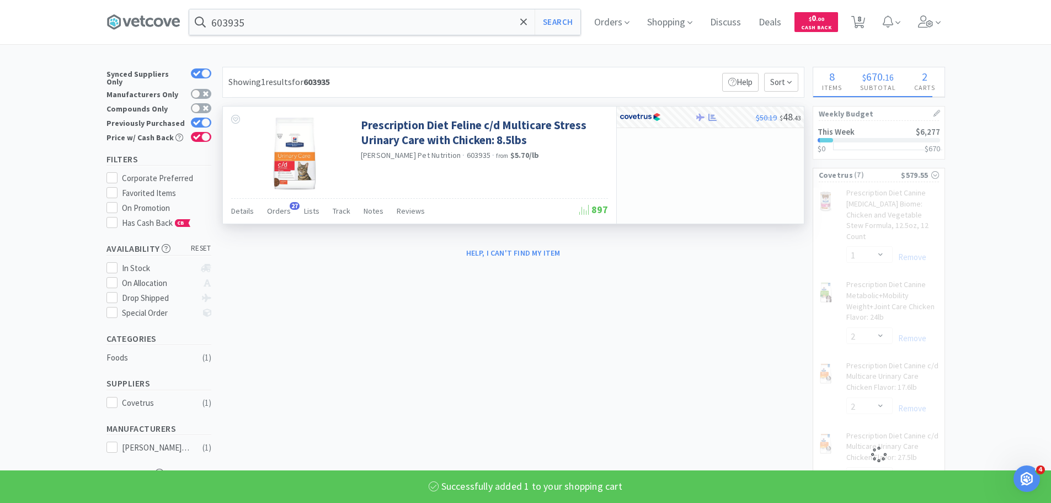
select select "1"
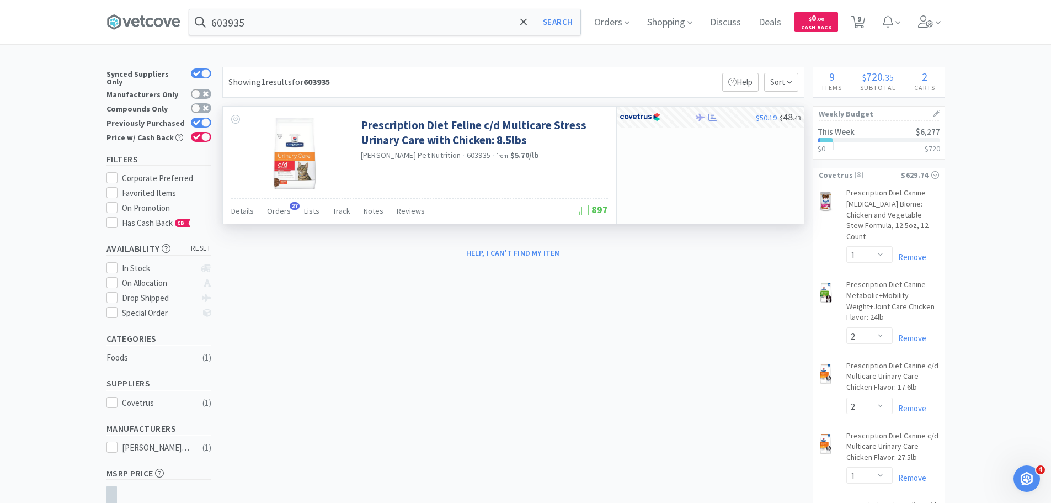
click at [332, 42] on div "603935 Search Orders Shopping Discuss Discuss Deals Deals $ 0 . 00 Cash Back 9 9" at bounding box center [526, 22] width 839 height 44
click at [336, 25] on input "603935" at bounding box center [384, 21] width 391 height 25
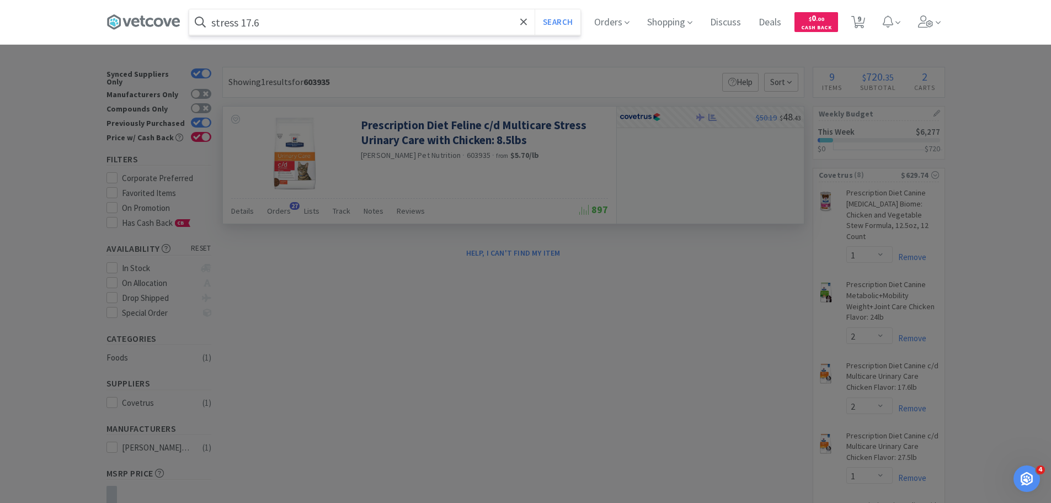
type input "stress 17.6"
click at [535, 9] on button "Search" at bounding box center [558, 21] width 46 height 25
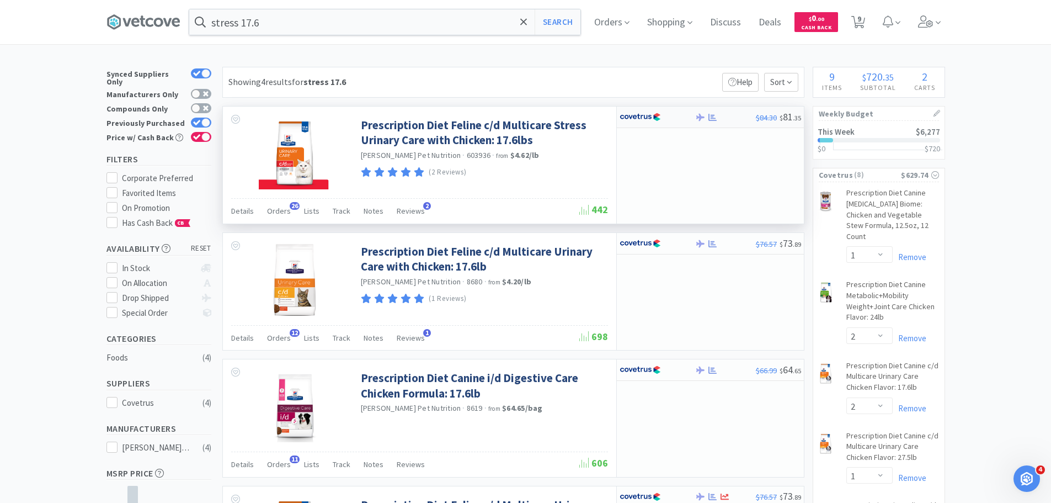
click at [692, 118] on div at bounding box center [658, 117] width 76 height 19
select select "1"
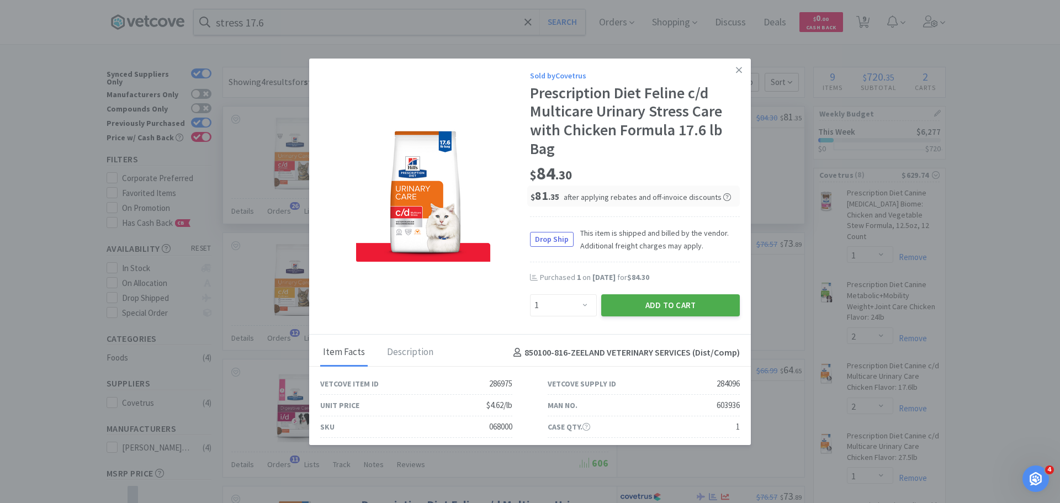
click at [665, 306] on button "Add to Cart" at bounding box center [670, 305] width 139 height 22
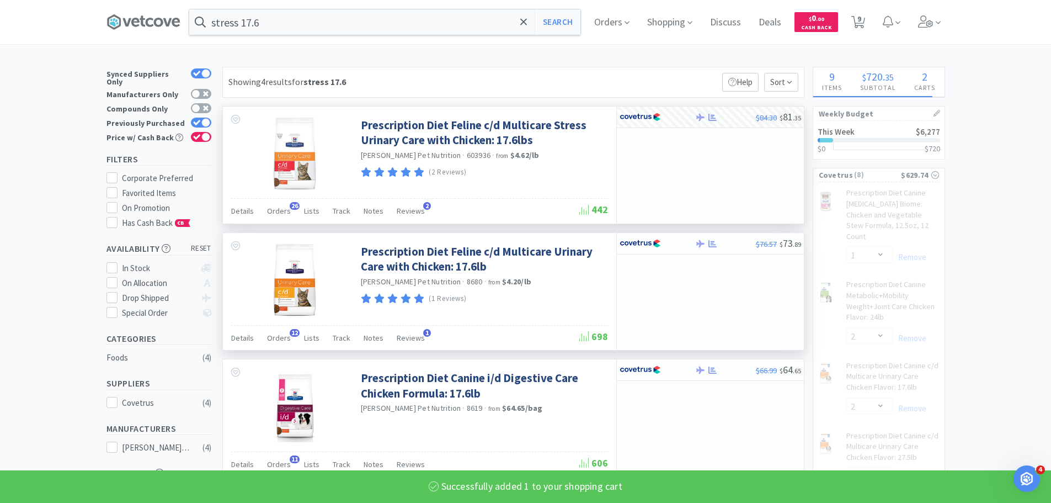
select select "1"
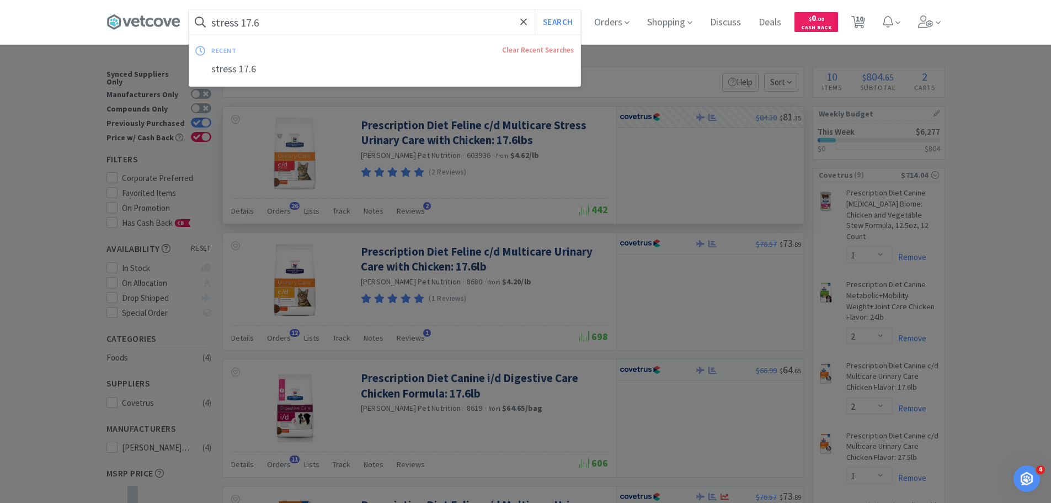
click at [326, 28] on input "stress 17.6" at bounding box center [384, 21] width 391 height 25
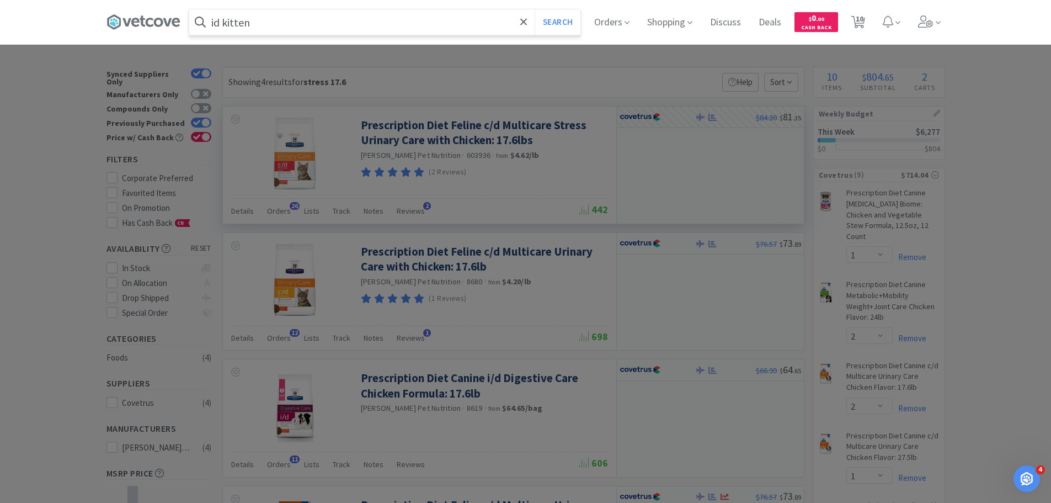
type input "id kitten"
click at [535, 9] on button "Search" at bounding box center [558, 21] width 46 height 25
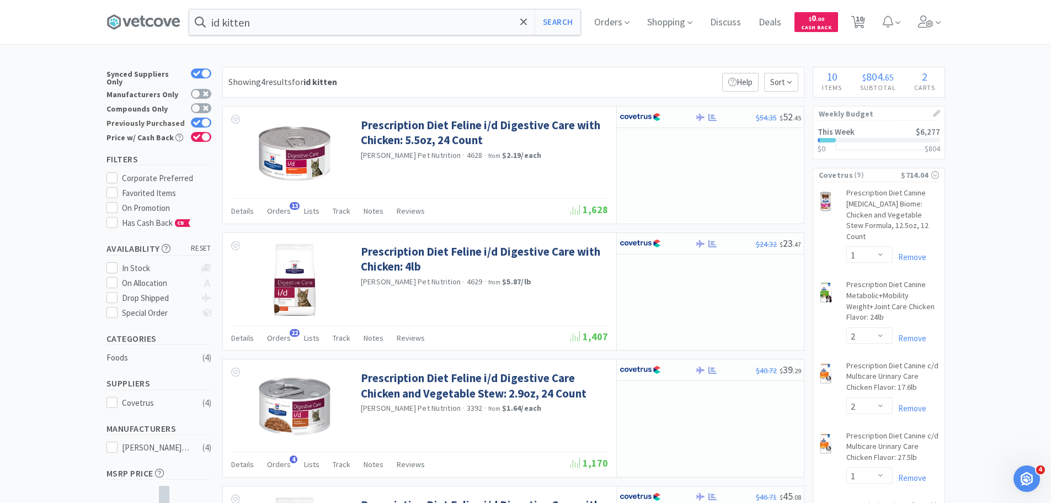
click at [200, 120] on icon at bounding box center [197, 123] width 8 height 6
checkbox input "false"
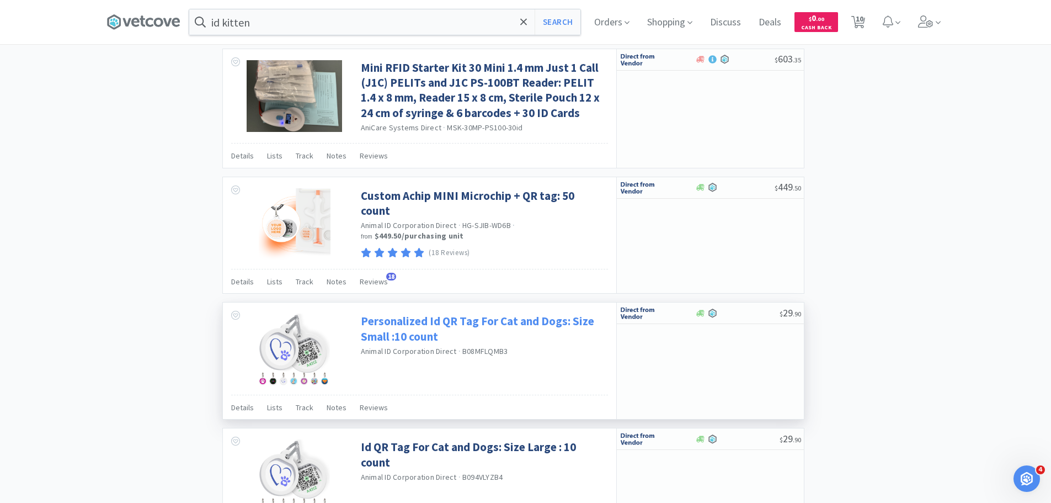
scroll to position [1596, 0]
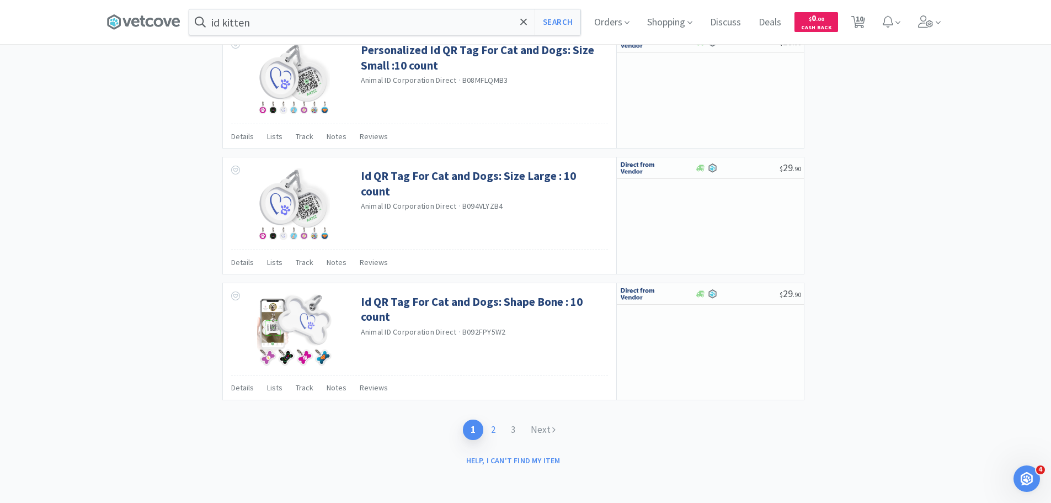
click at [496, 433] on link "2" at bounding box center [494, 429] width 20 height 20
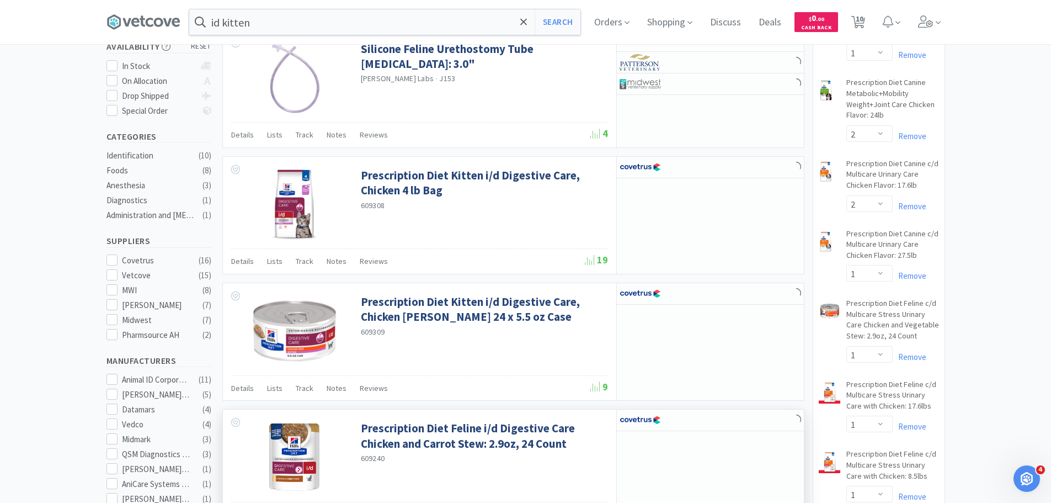
scroll to position [276, 0]
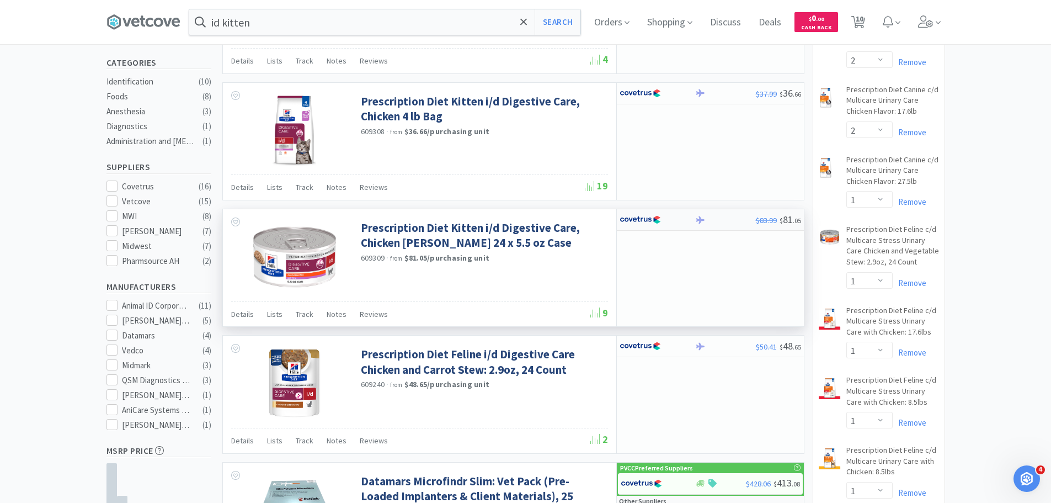
click at [688, 217] on div at bounding box center [658, 219] width 76 height 19
select select "1"
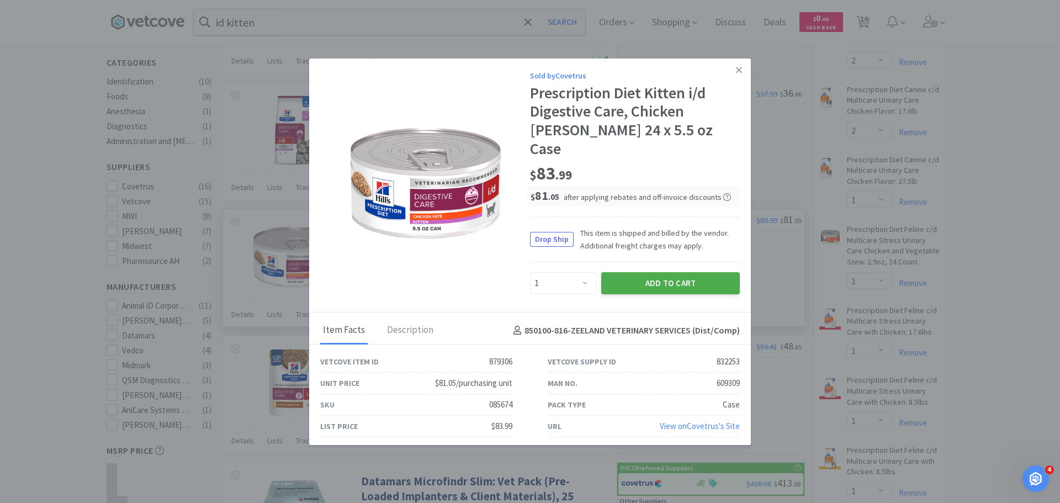
click at [684, 272] on button "Add to Cart" at bounding box center [670, 283] width 139 height 22
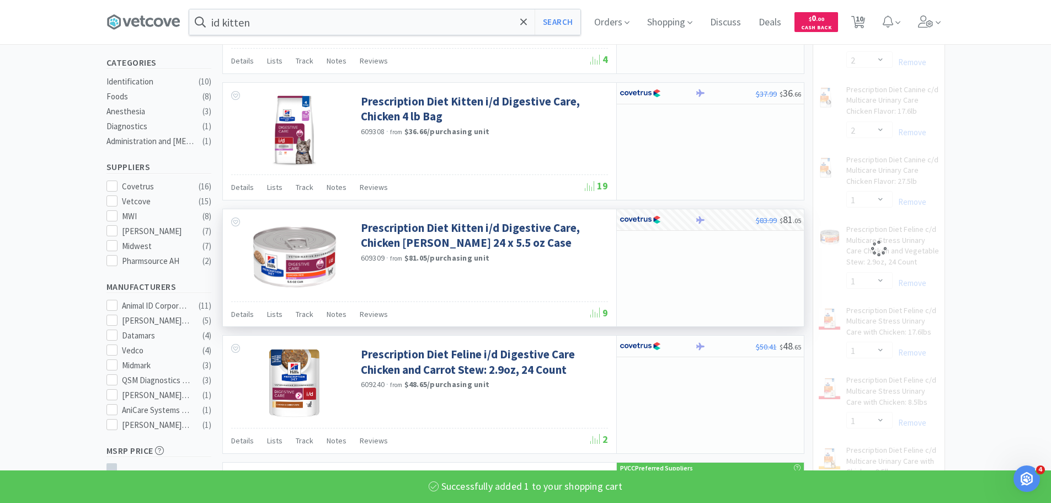
select select "1"
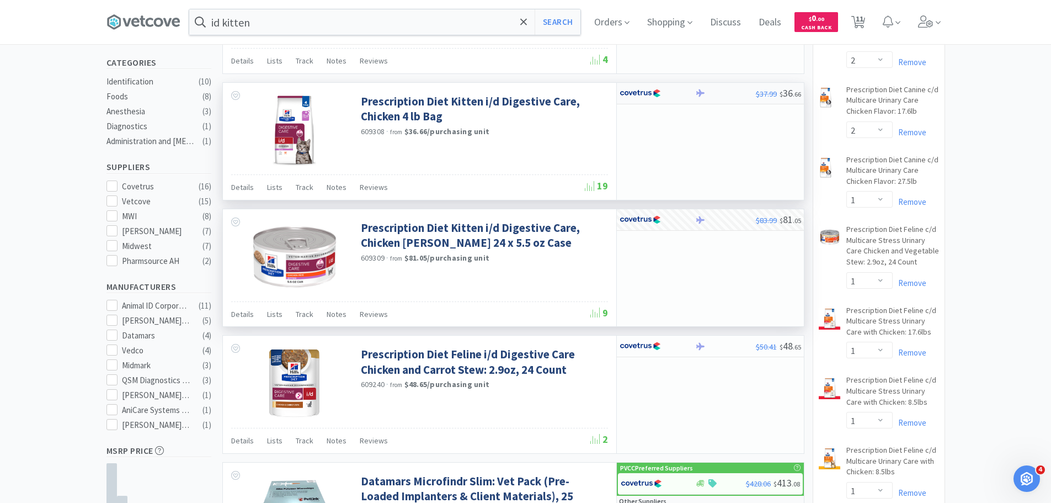
click at [693, 95] on div at bounding box center [658, 93] width 76 height 19
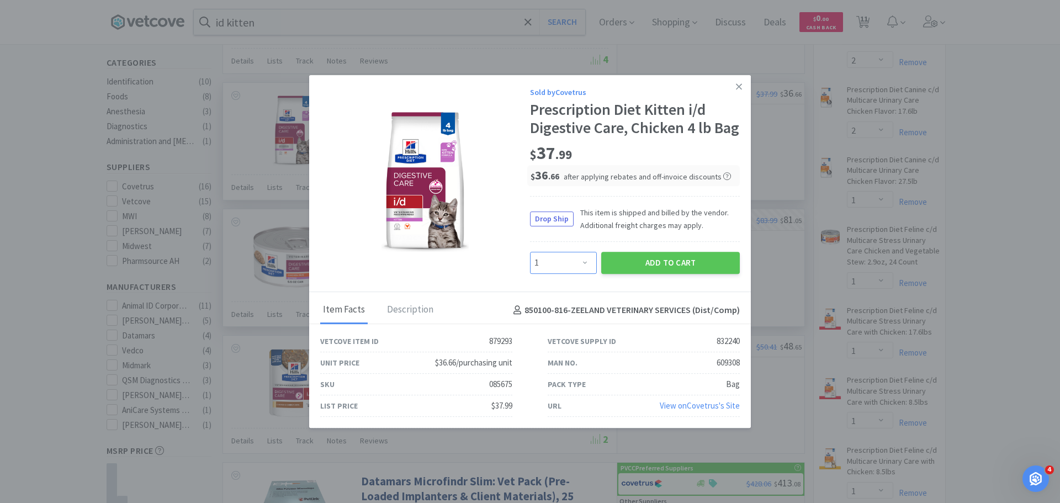
drag, startPoint x: 582, startPoint y: 263, endPoint x: 572, endPoint y: 256, distance: 11.8
click at [582, 263] on select "Enter Quantity 1 2 3 4 5 6 7 8 9 10 11 12 13 14 15 16 17 18 19 20 Enter Quantity" at bounding box center [563, 263] width 67 height 22
select select "2"
click at [530, 252] on select "Enter Quantity 1 2 3 4 5 6 7 8 9 10 11 12 13 14 15 16 17 18 19 20 Enter Quantity" at bounding box center [563, 263] width 67 height 22
click at [612, 261] on button "Add to Cart" at bounding box center [670, 263] width 139 height 22
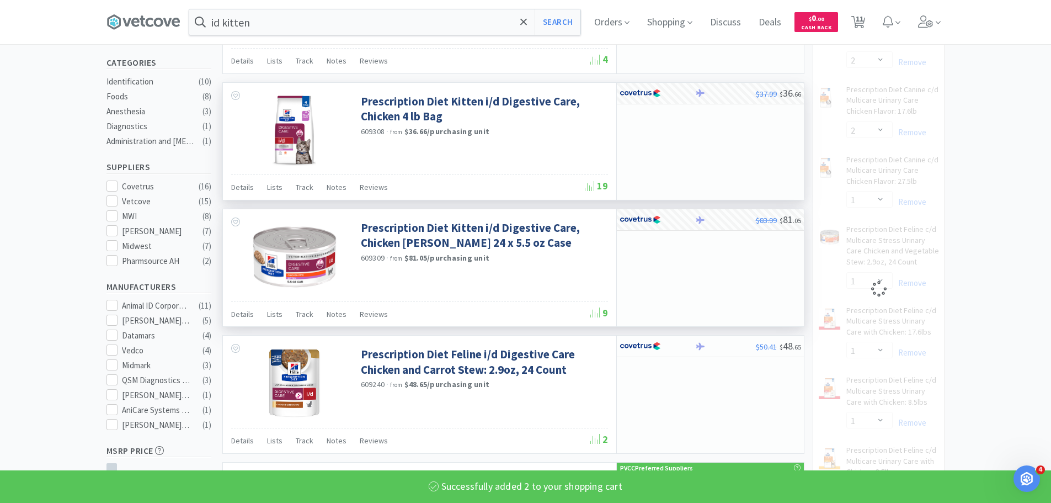
select select "2"
select select "1"
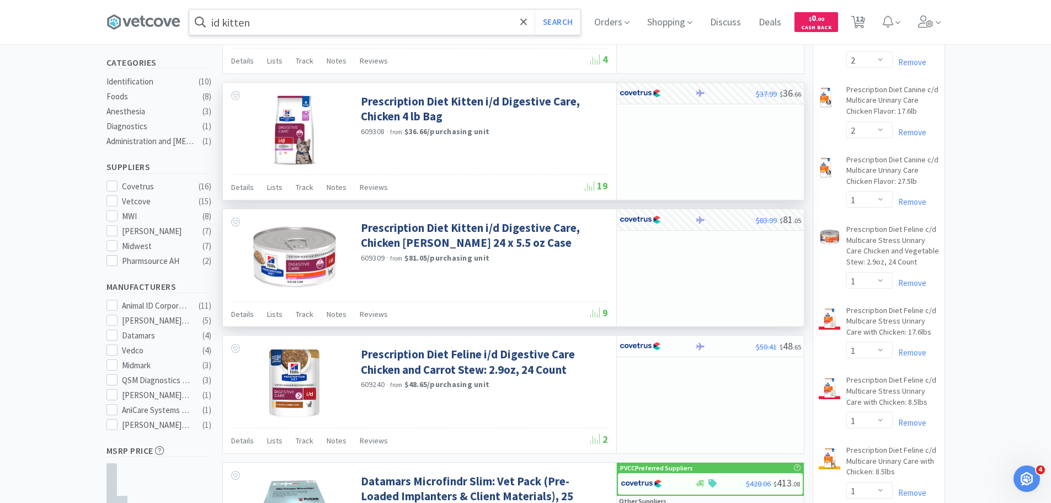
click at [324, 22] on input "id kitten" at bounding box center [384, 21] width 391 height 25
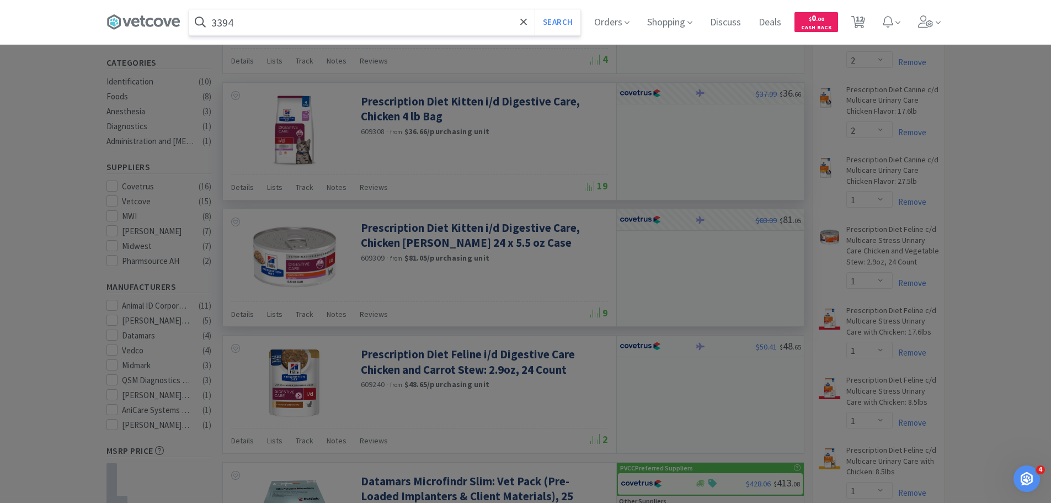
type input "3394"
click at [535, 9] on button "Search" at bounding box center [558, 21] width 46 height 25
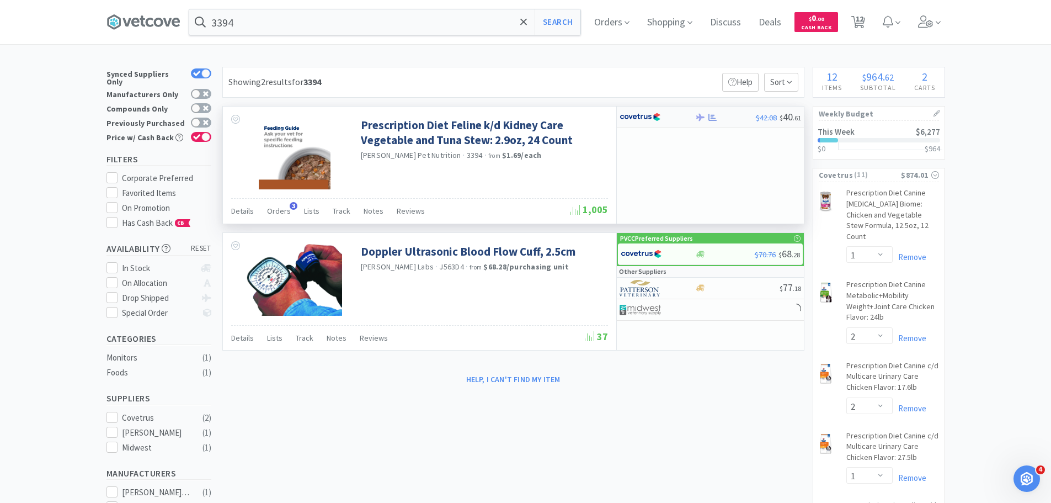
click at [663, 115] on div at bounding box center [650, 117] width 61 height 19
select select "1"
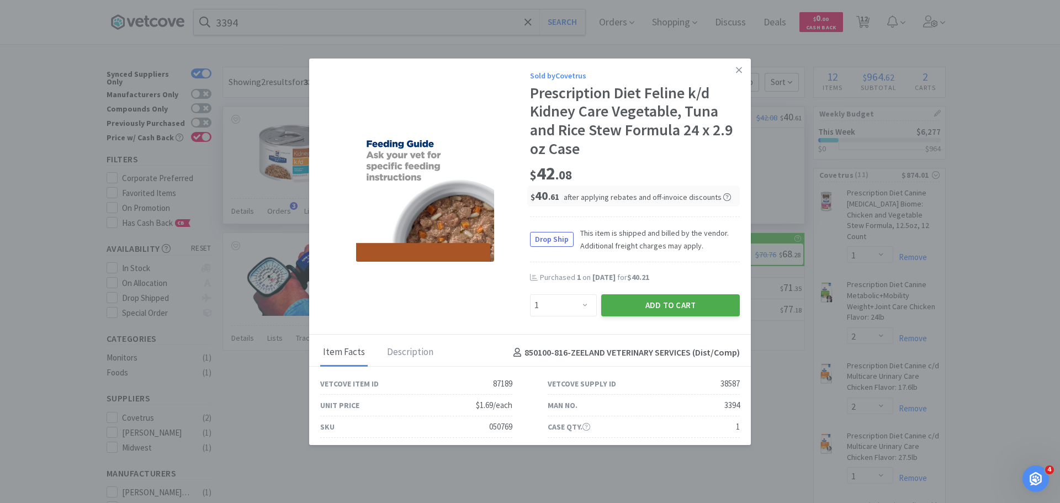
click at [632, 296] on button "Add to Cart" at bounding box center [670, 305] width 139 height 22
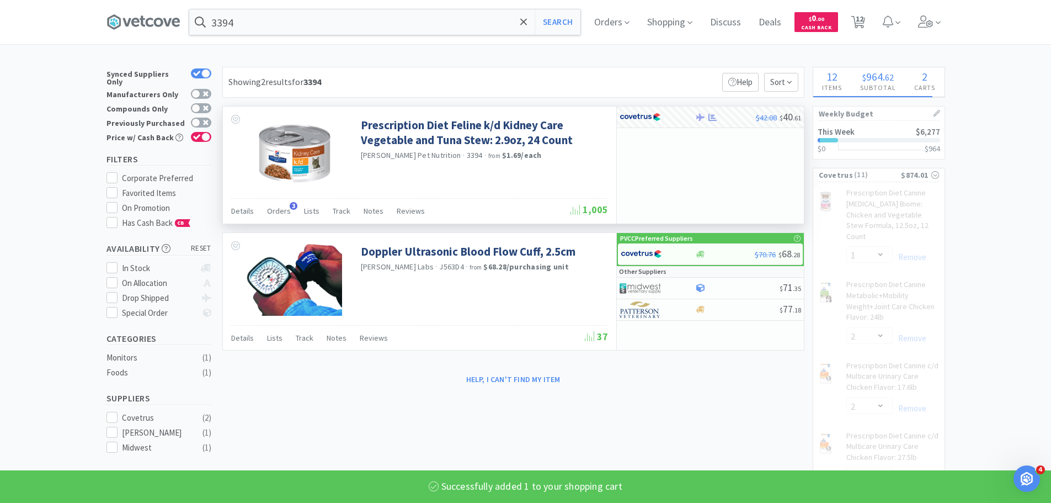
select select "1"
select select "2"
select select "1"
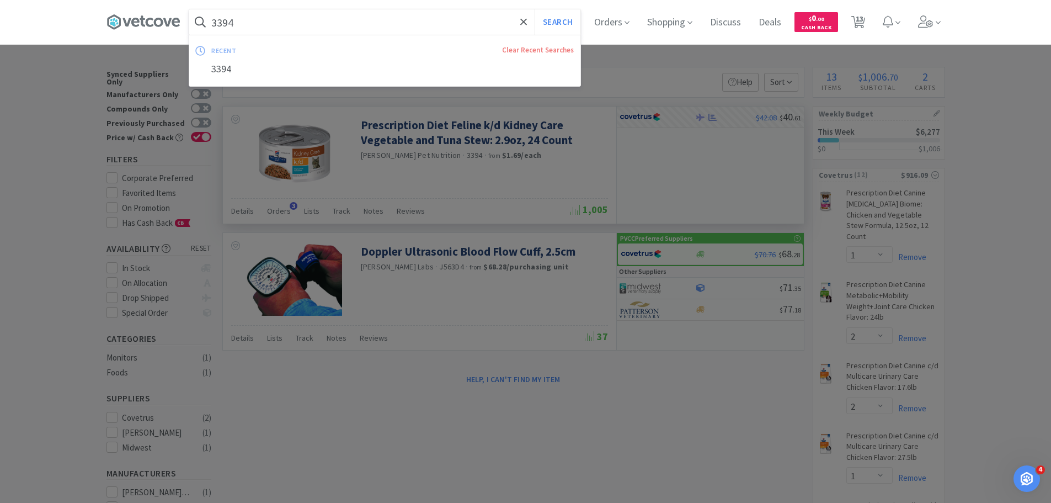
click at [285, 25] on input "3394" at bounding box center [384, 21] width 391 height 25
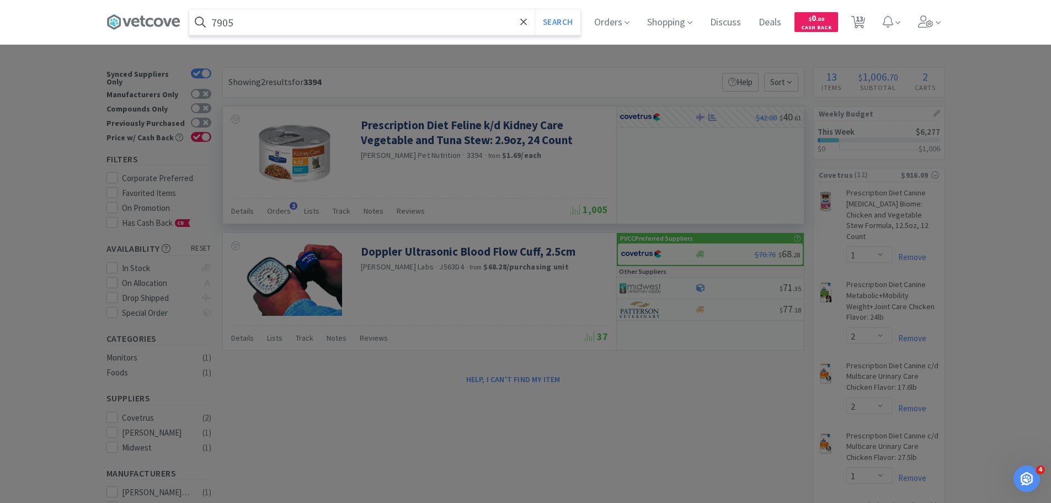
type input "7905"
click at [535, 9] on button "Search" at bounding box center [558, 21] width 46 height 25
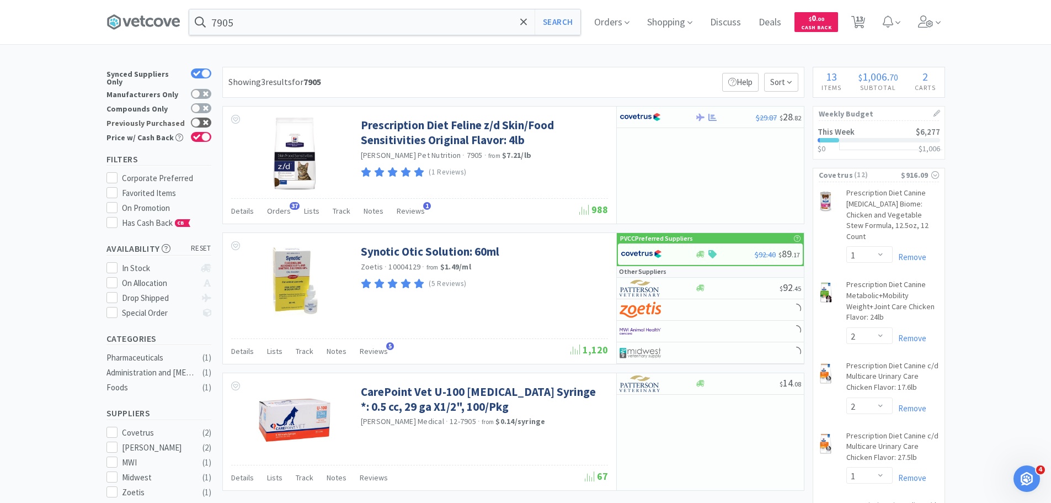
click at [203, 120] on icon at bounding box center [206, 123] width 6 height 6
checkbox input "true"
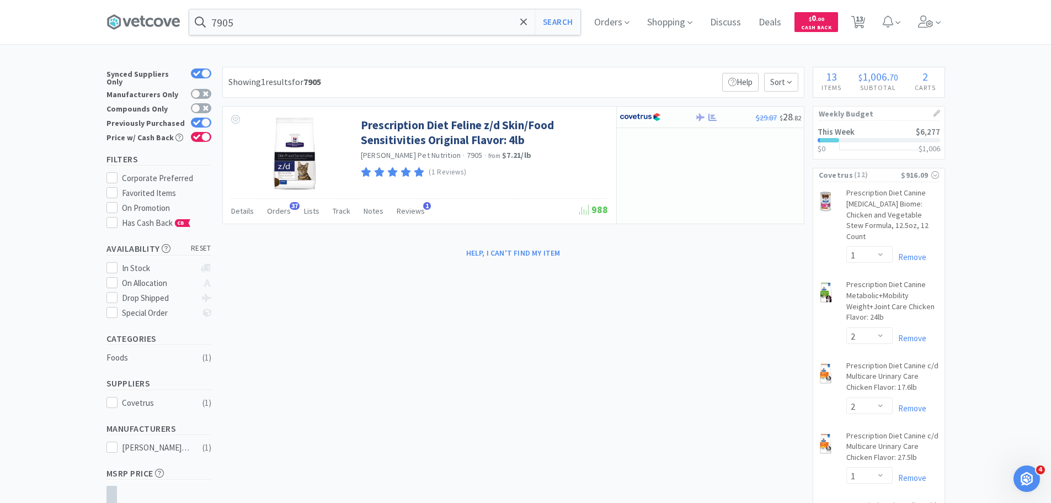
click at [661, 127] on div "$29.87 $ 28 . 82" at bounding box center [710, 118] width 187 height 22
select select "1"
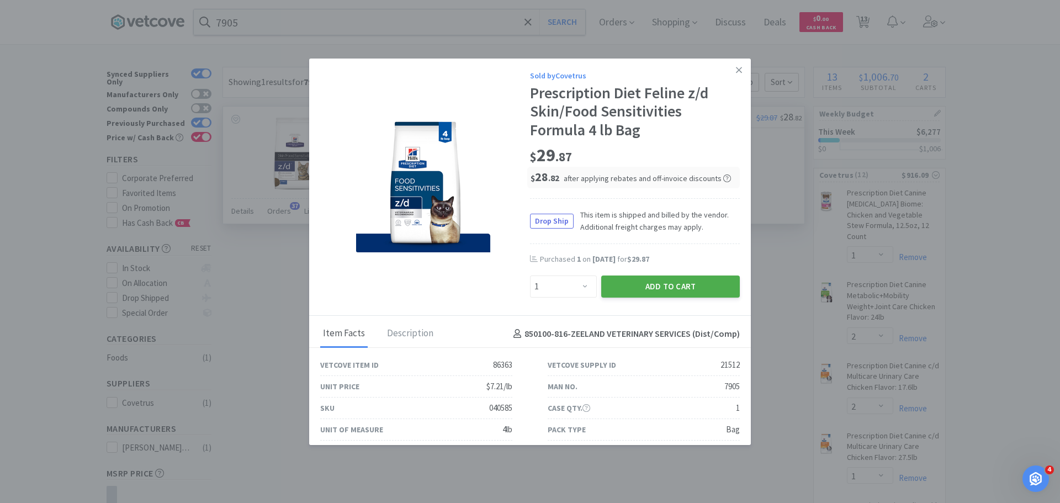
click at [663, 280] on button "Add to Cart" at bounding box center [670, 286] width 139 height 22
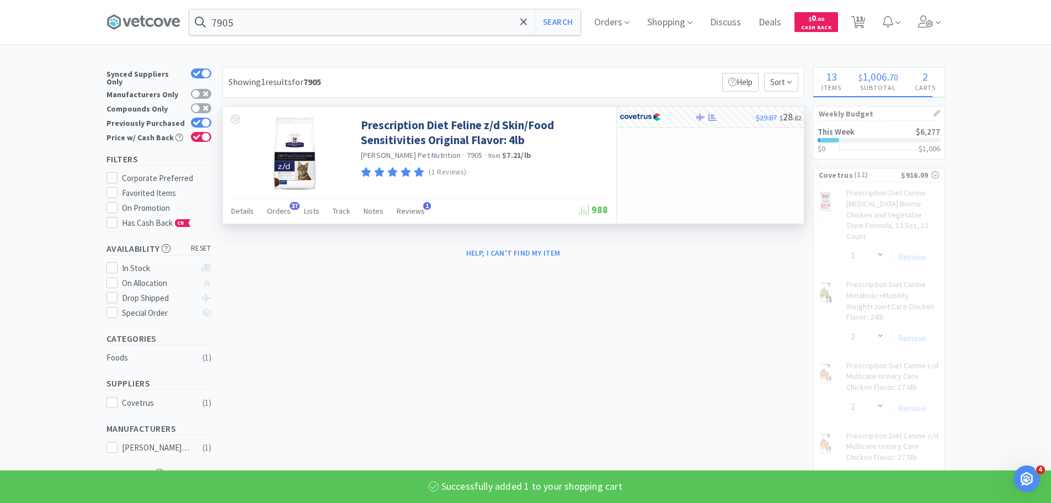
select select "1"
select select "2"
select select "1"
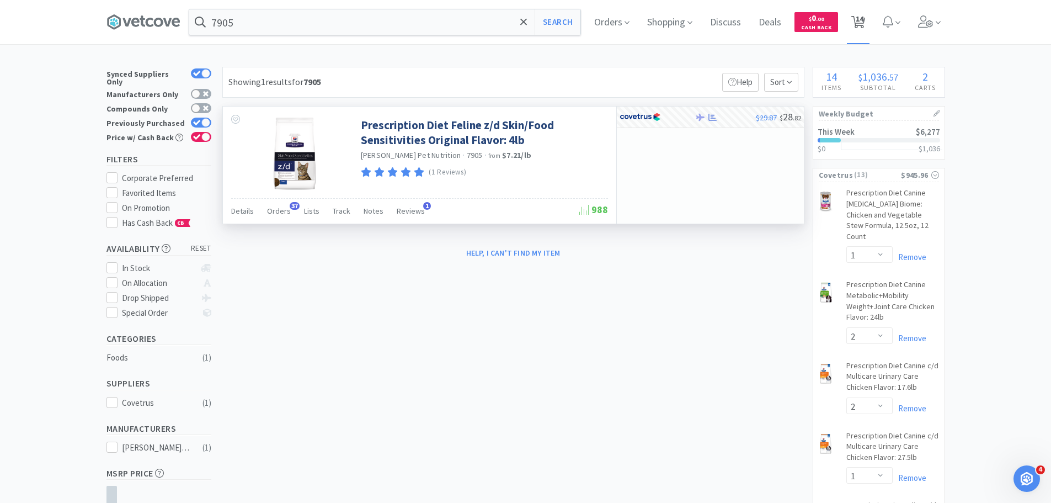
click at [864, 23] on span "14" at bounding box center [860, 19] width 8 height 44
select select "1"
select select "2"
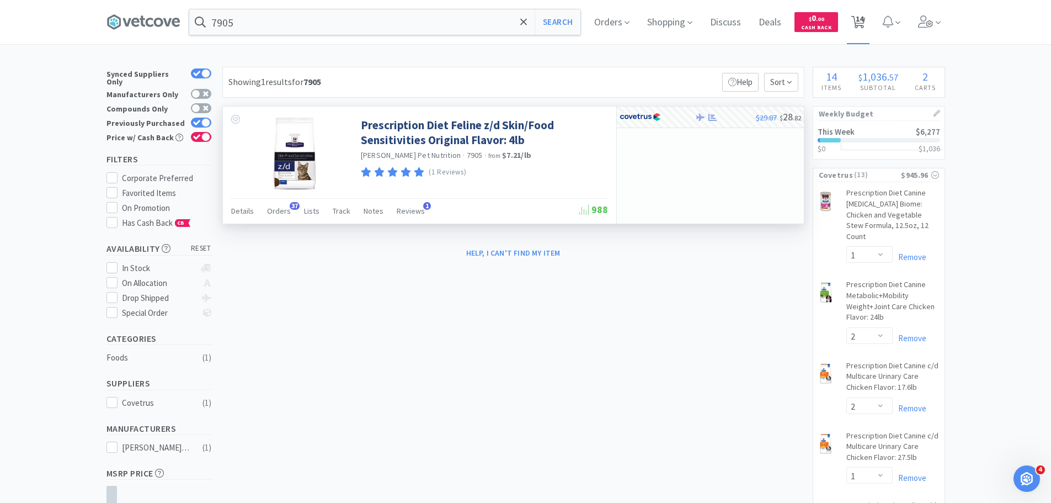
select select "1"
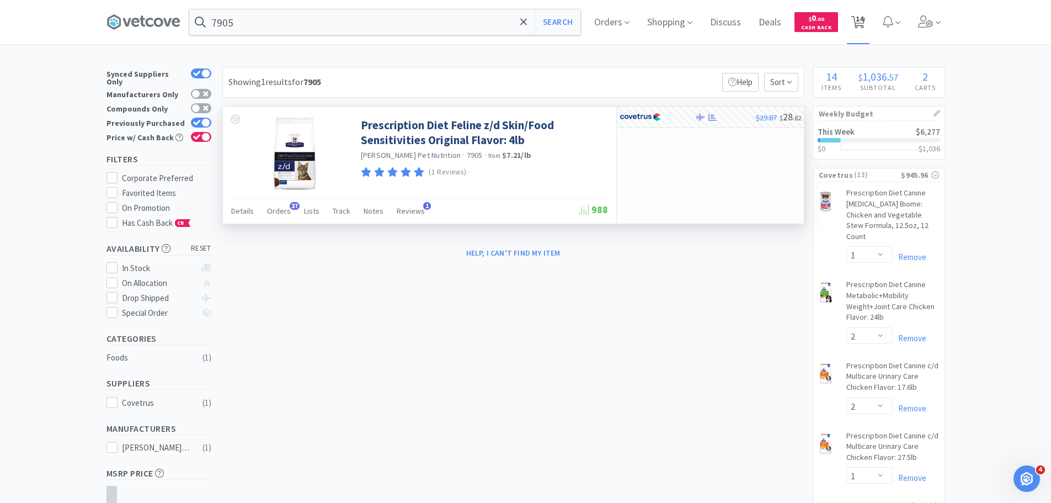
select select "1"
select select "2"
select select "1"
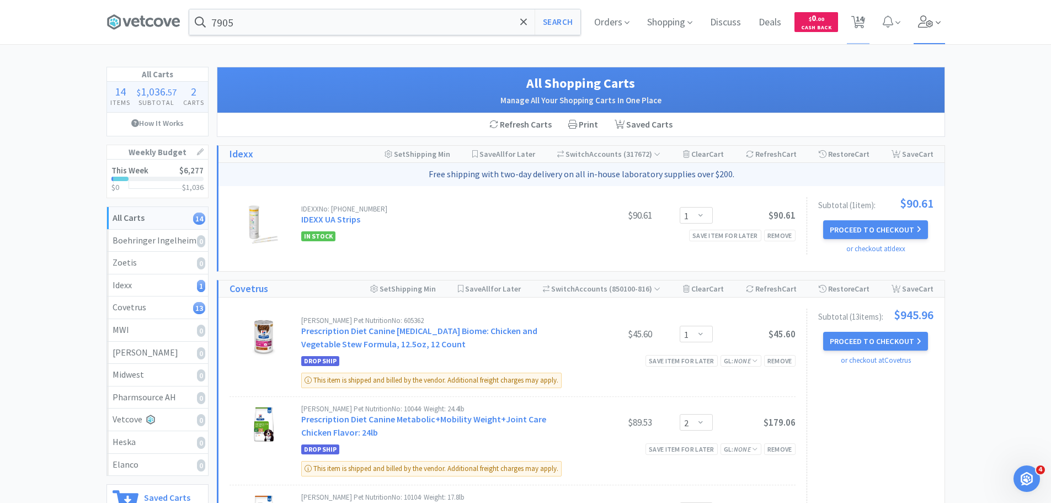
click at [918, 24] on icon at bounding box center [925, 21] width 15 height 12
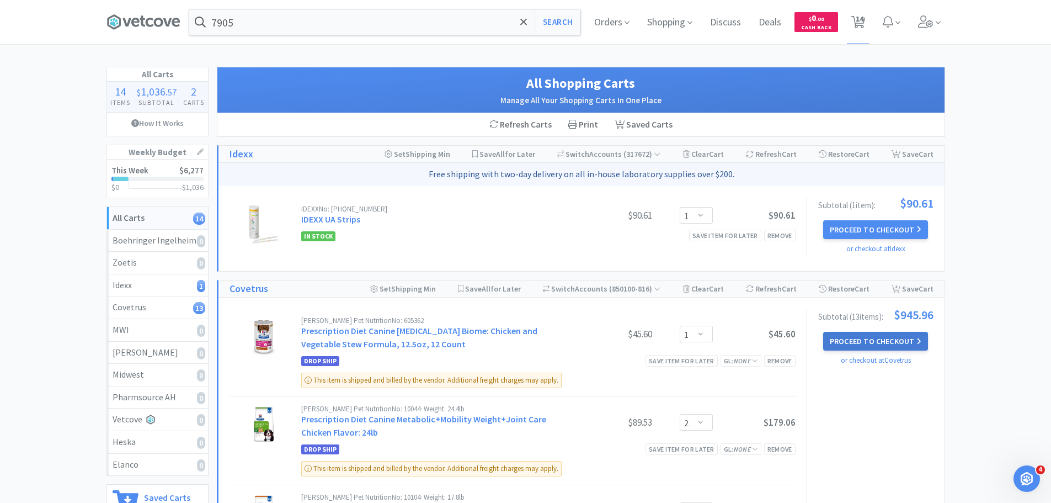
click at [881, 341] on button "Proceed to Checkout" at bounding box center [876, 341] width 105 height 19
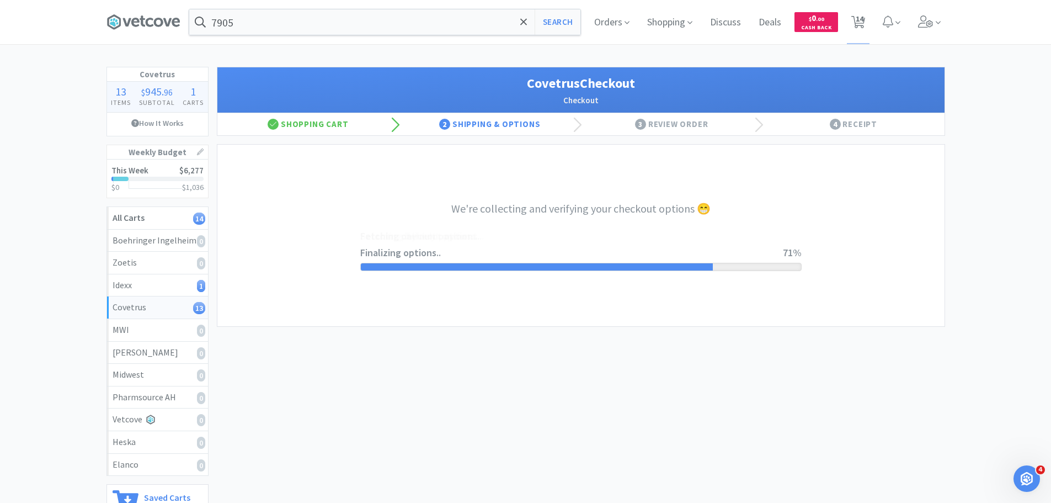
select select "ACCOUNT"
select select "cvt-standard-net"
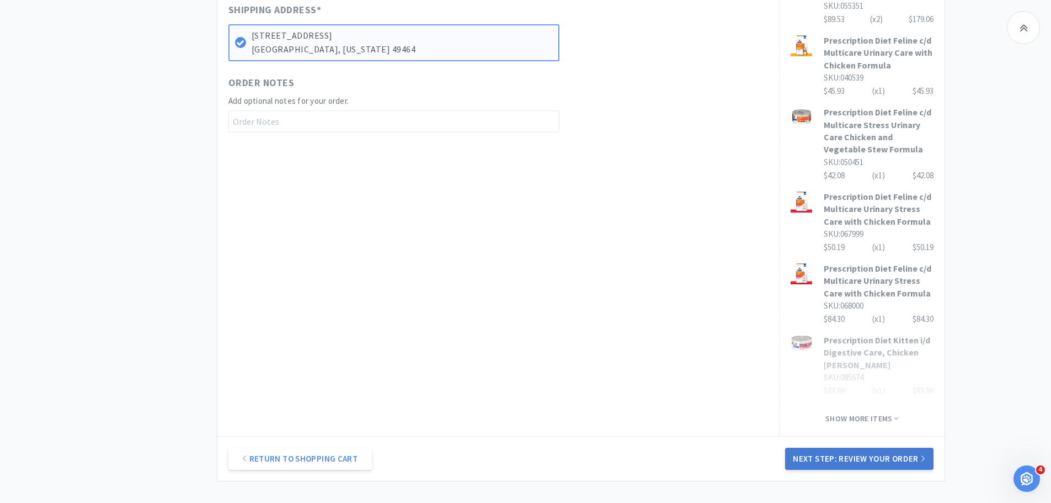
click at [875, 448] on button "Next Step: Review Your Order" at bounding box center [859, 459] width 148 height 22
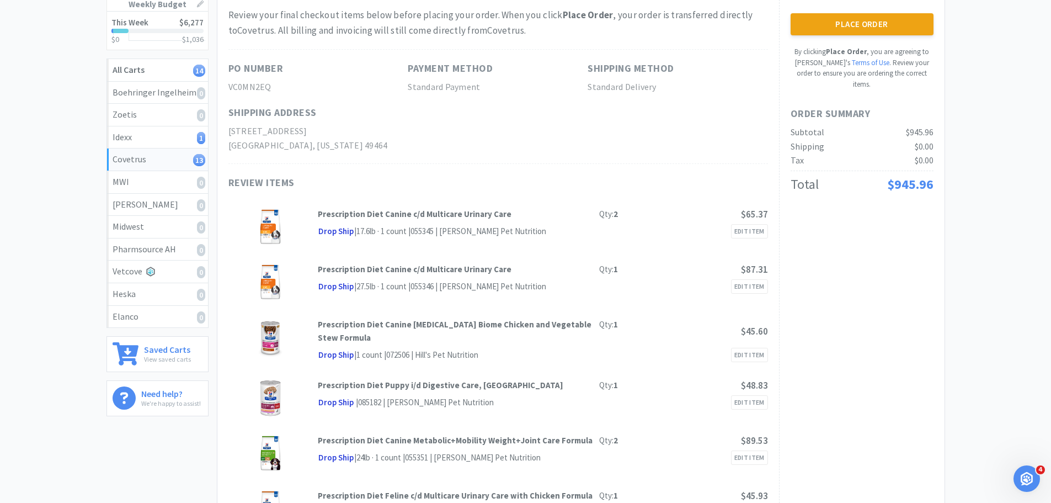
scroll to position [55, 0]
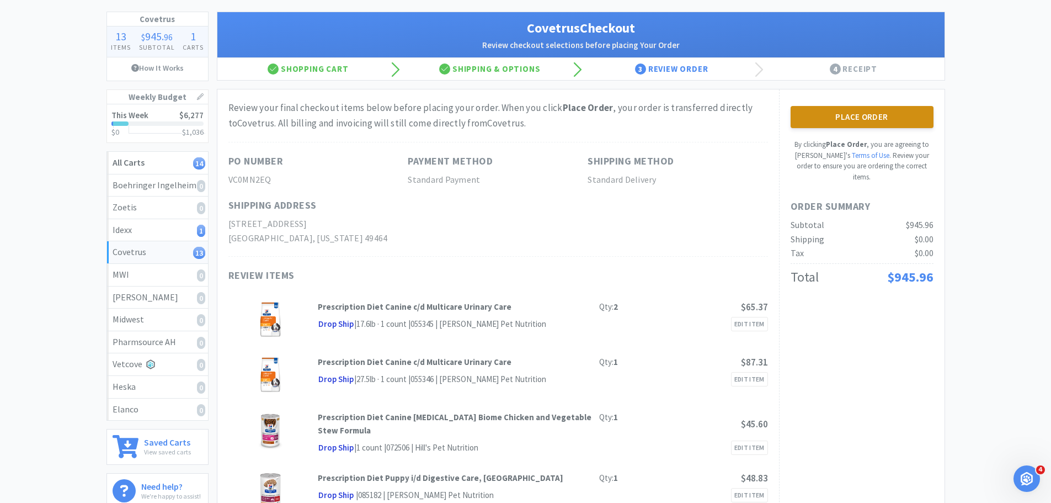
click at [830, 117] on button "Place Order" at bounding box center [862, 117] width 143 height 22
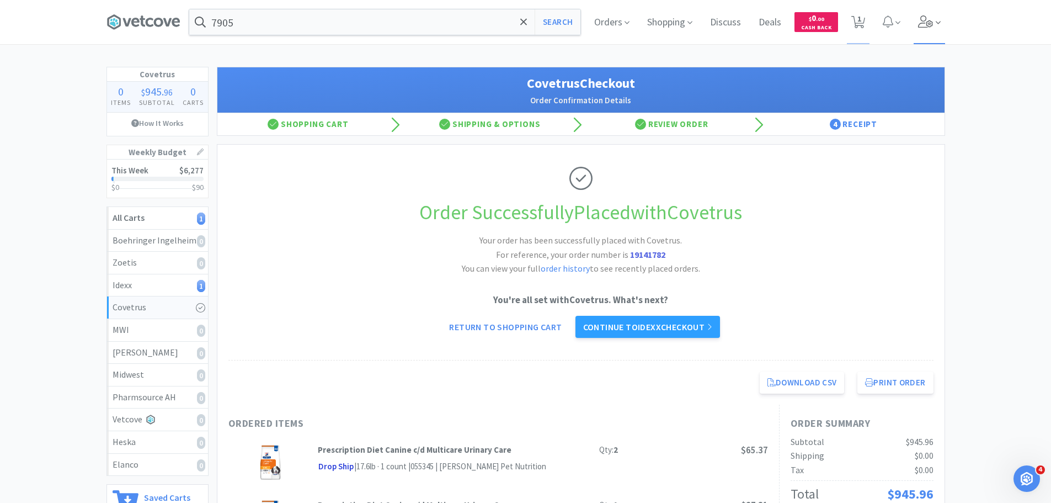
click at [920, 18] on icon at bounding box center [925, 21] width 15 height 12
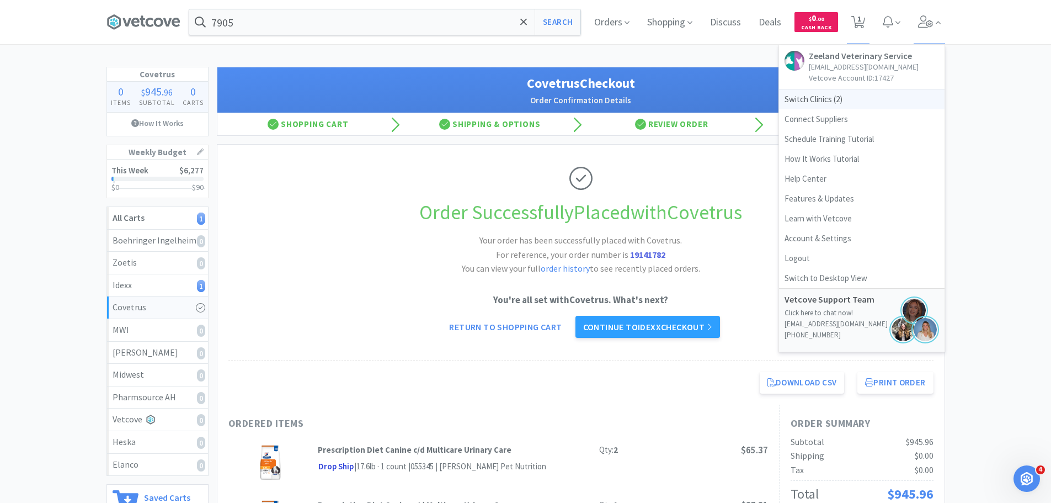
click at [833, 97] on span "Switch Clinics ( 2 )" at bounding box center [862, 99] width 166 height 20
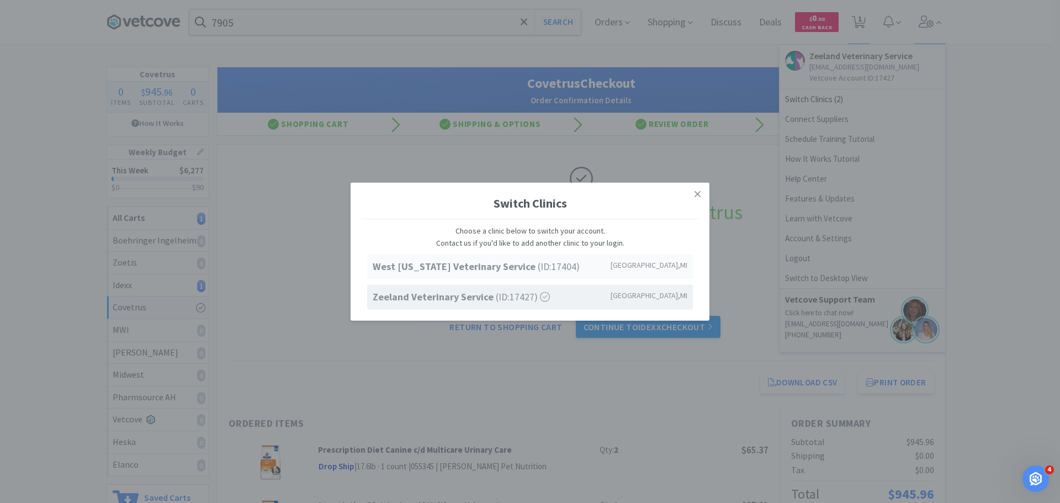
click at [474, 268] on strong "West Michigan Veterinary Service" at bounding box center [455, 266] width 165 height 13
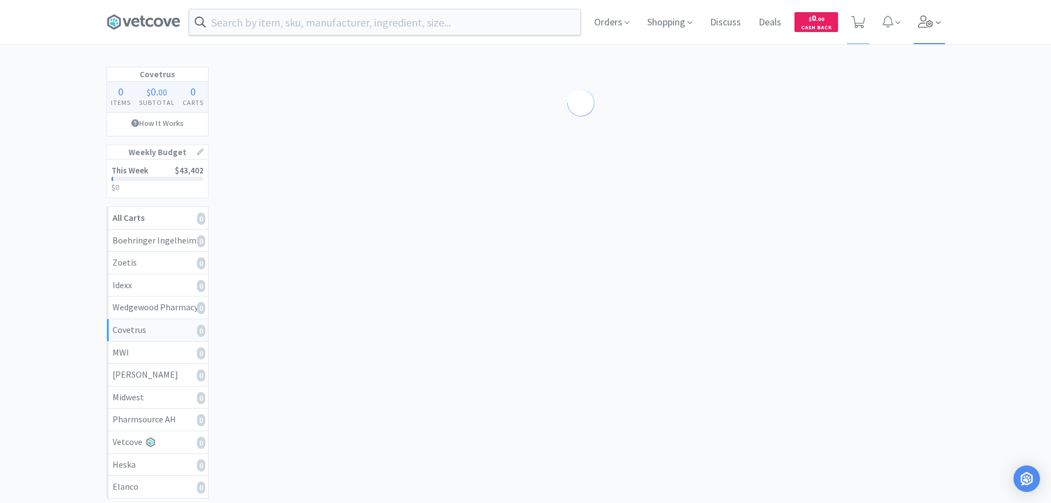
click at [922, 18] on icon at bounding box center [925, 21] width 15 height 12
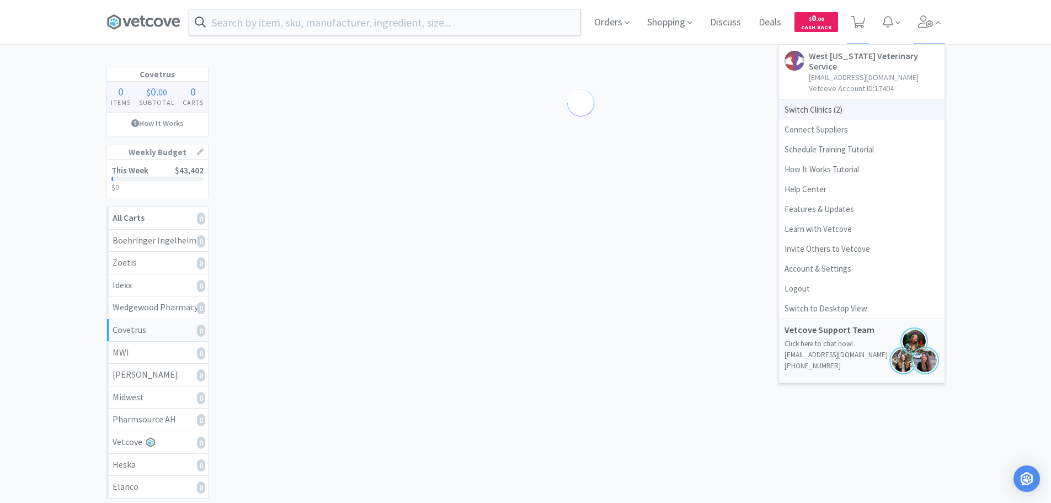
click at [827, 100] on span "Switch Clinics ( 2 )" at bounding box center [862, 110] width 166 height 20
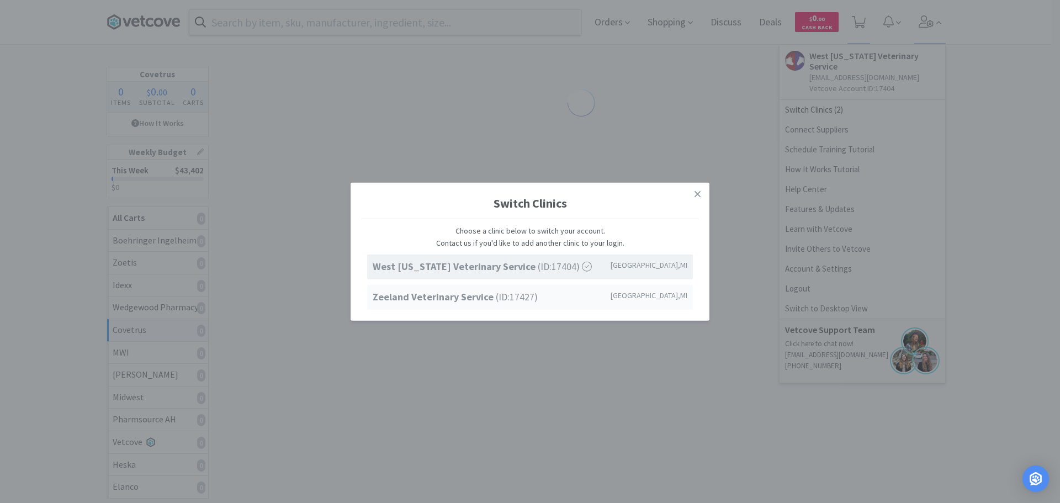
click at [418, 302] on strong "Zeeland Veterinary Service" at bounding box center [434, 296] width 123 height 13
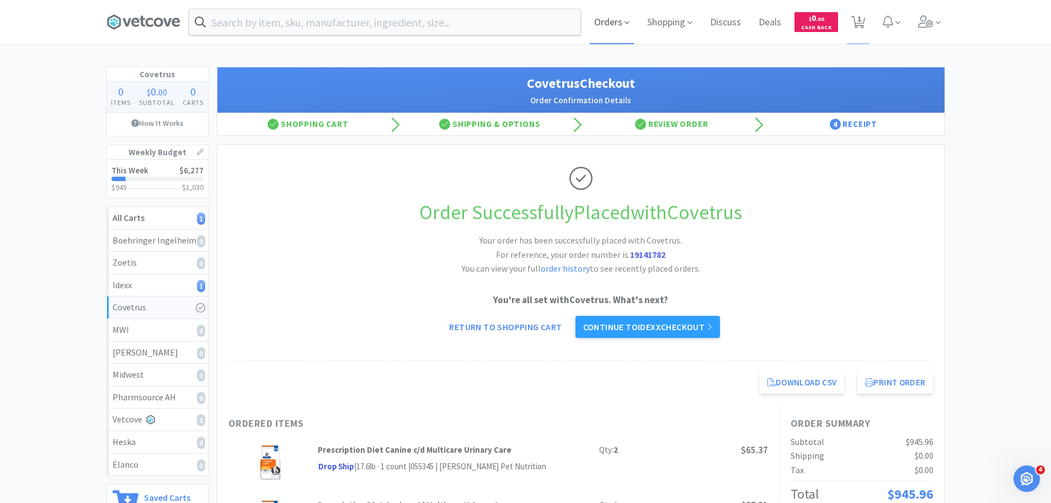
click at [614, 23] on span "Orders" at bounding box center [612, 22] width 44 height 44
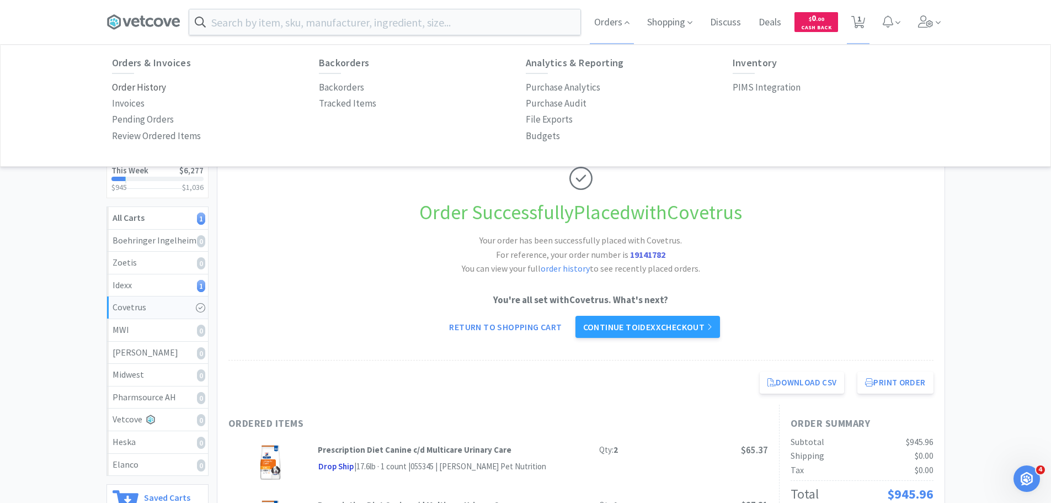
click at [148, 92] on p "Order History" at bounding box center [139, 87] width 54 height 15
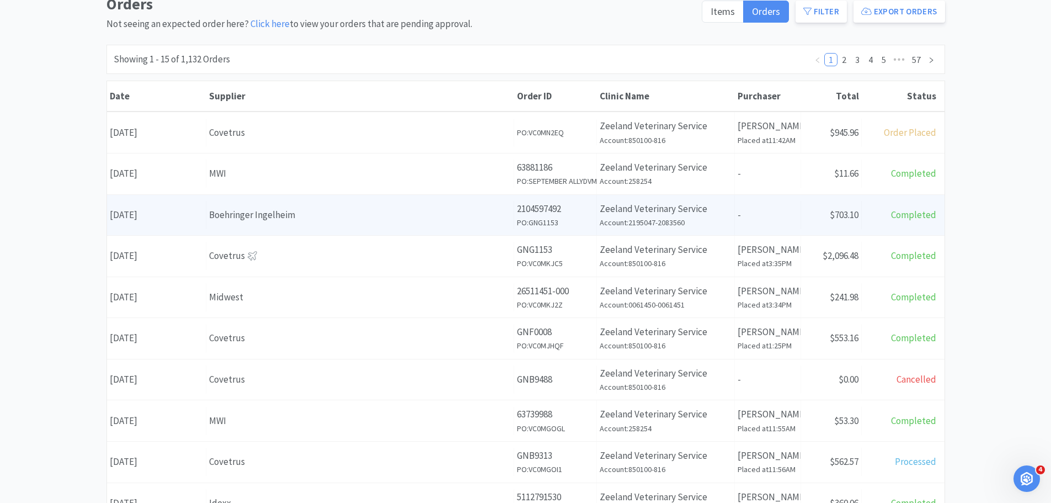
scroll to position [110, 0]
click at [412, 330] on div "Covetrus" at bounding box center [360, 337] width 302 height 15
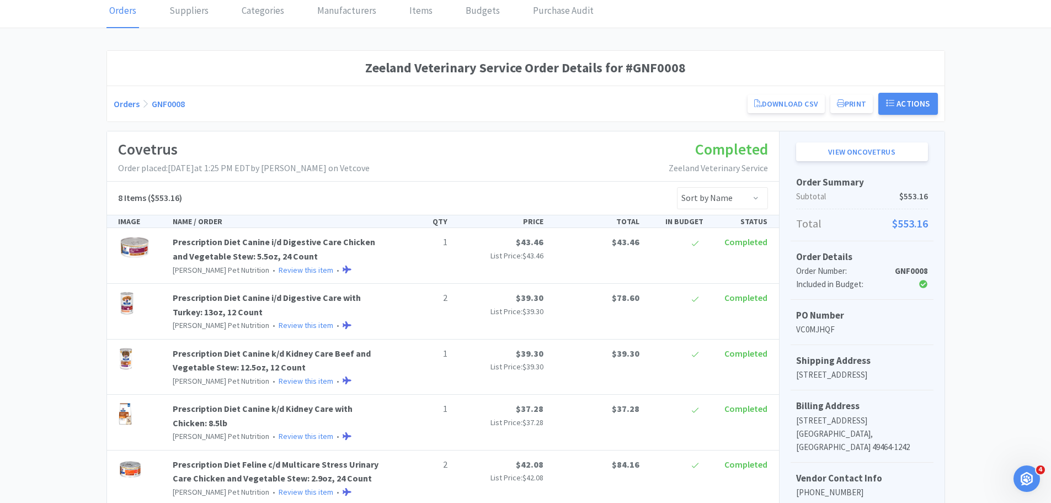
scroll to position [50, 0]
